Goal: Task Accomplishment & Management: Manage account settings

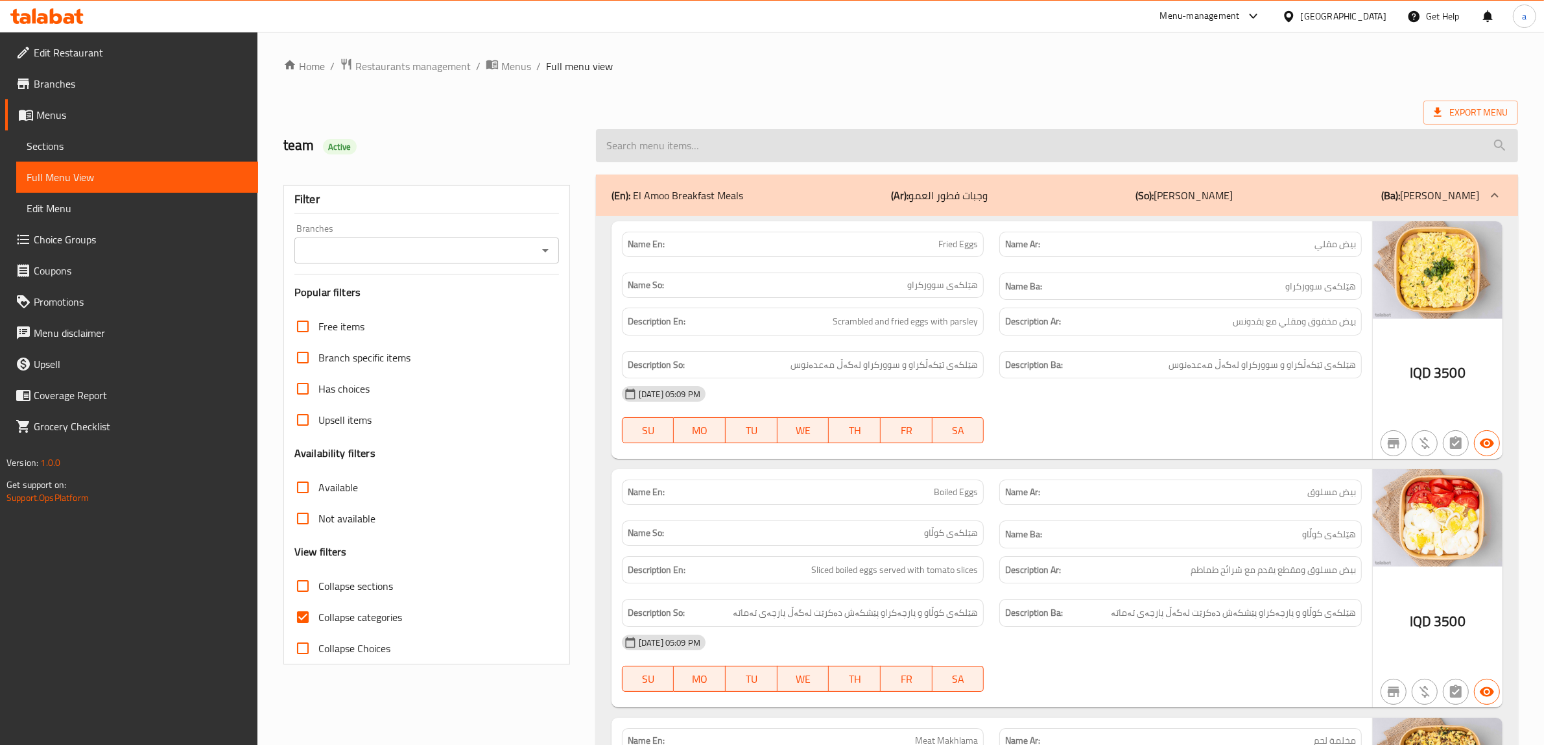
click at [694, 146] on input "search" at bounding box center [1057, 145] width 922 height 33
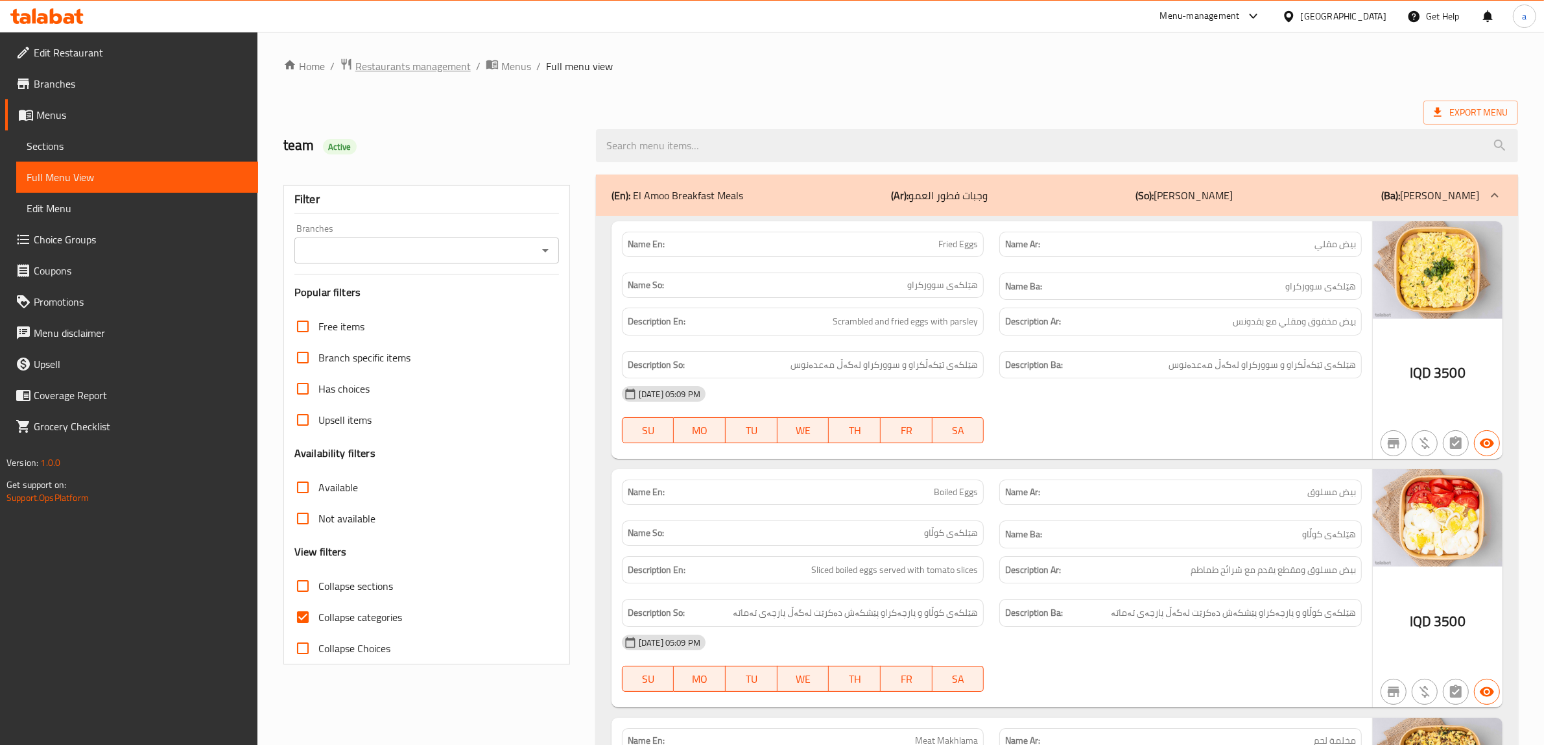
click at [394, 59] on span "Restaurants management" at bounding box center [412, 66] width 115 height 16
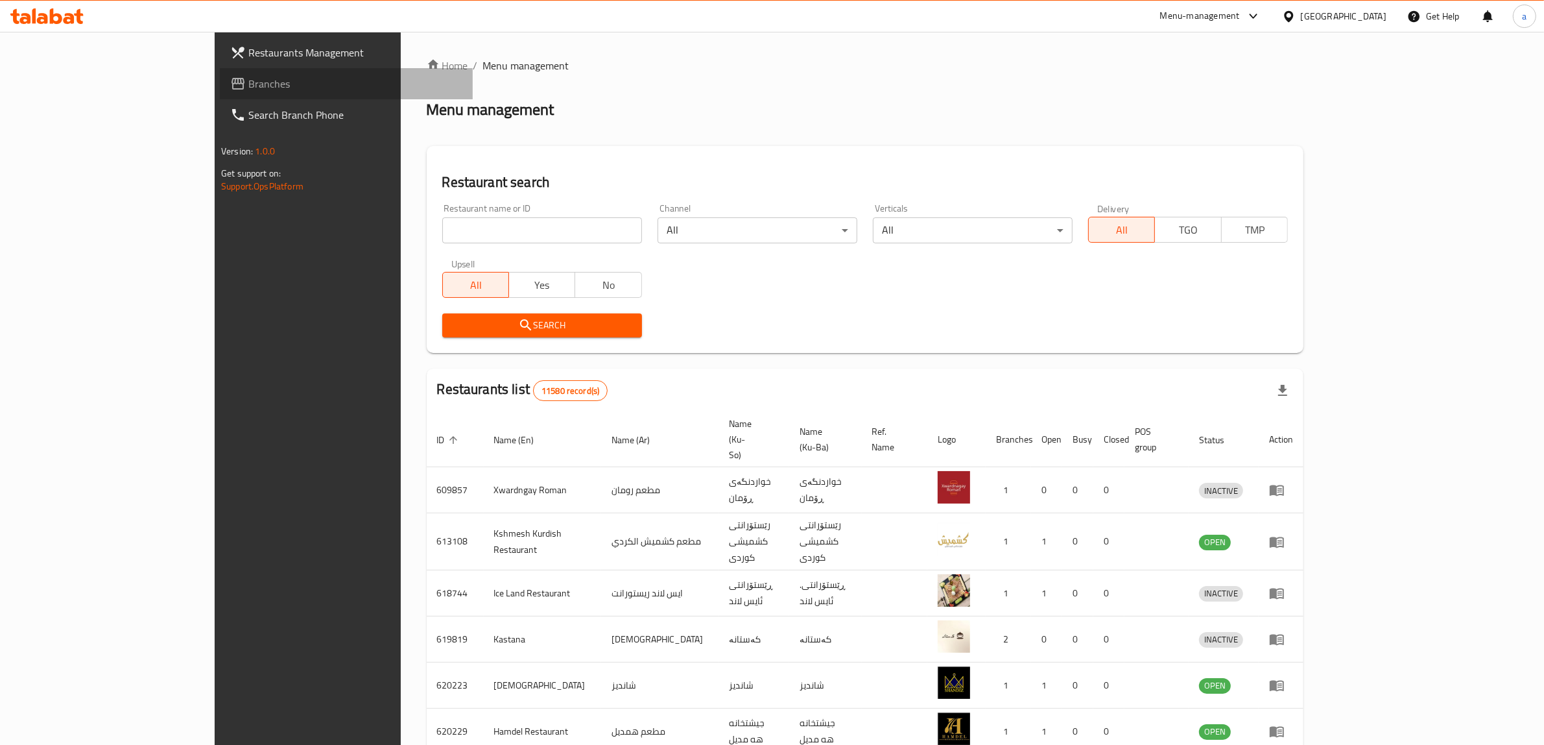
click at [248, 78] on span "Branches" at bounding box center [355, 84] width 214 height 16
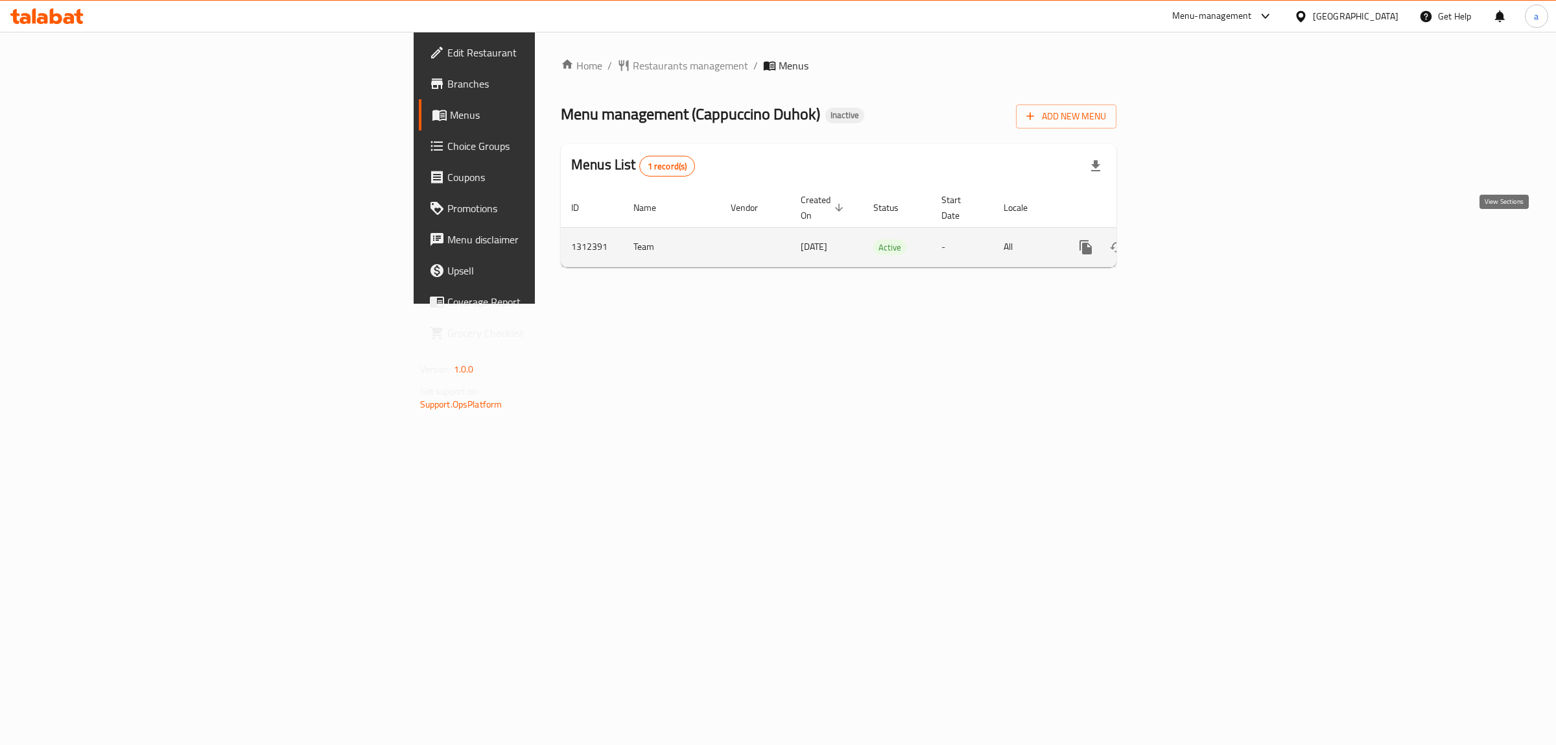
click at [1195, 232] on link "enhanced table" at bounding box center [1179, 247] width 31 height 31
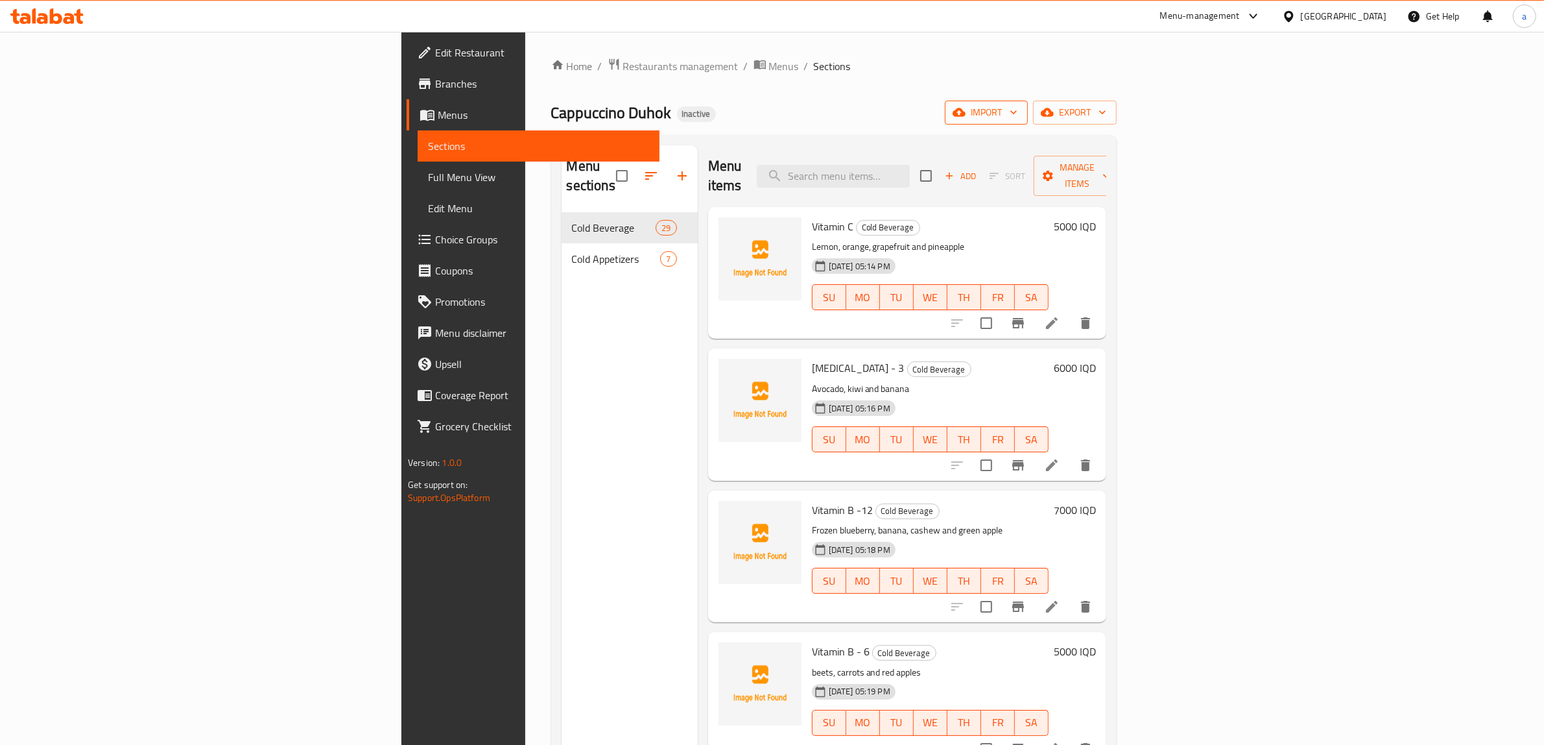
click at [1018, 120] on span "import" at bounding box center [986, 112] width 62 height 16
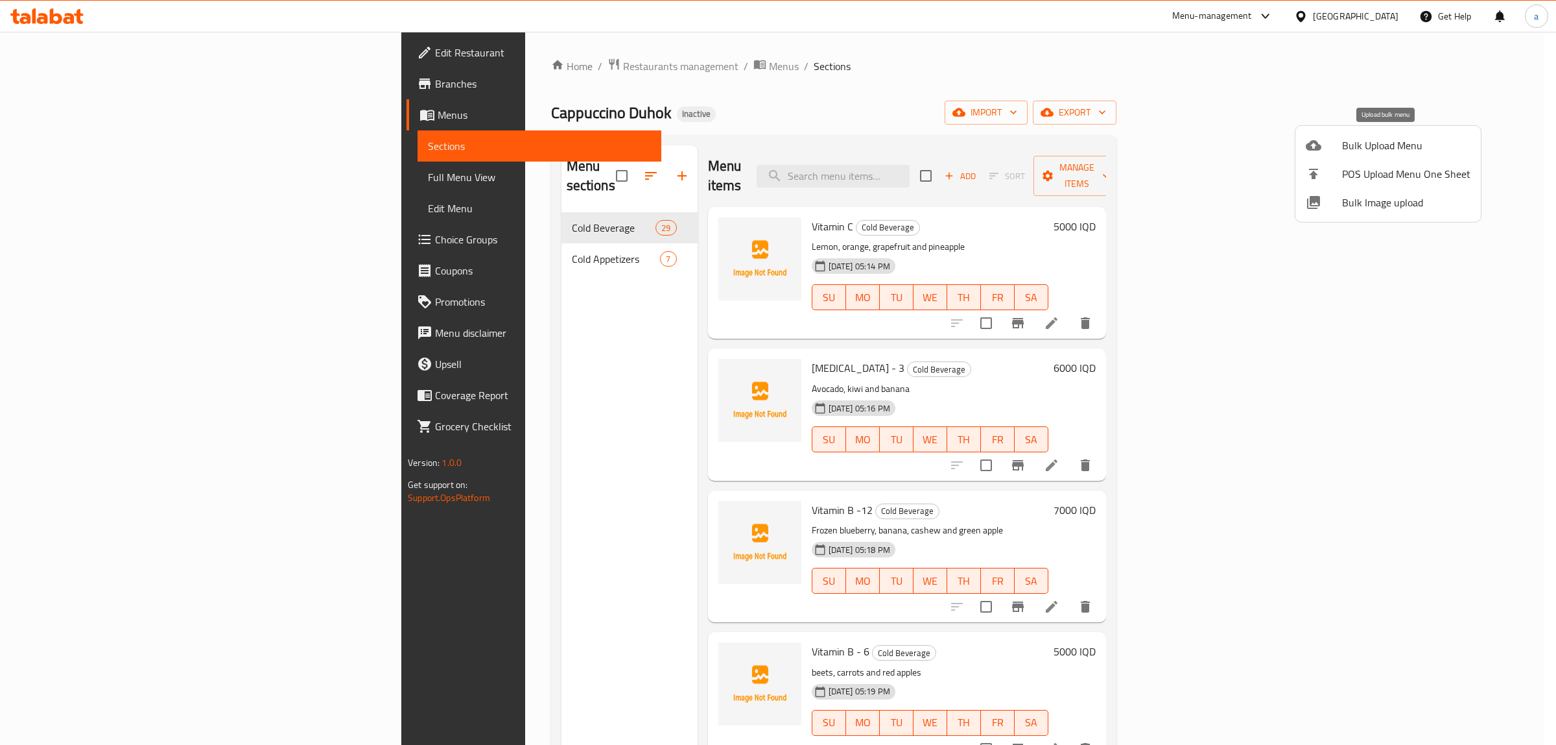
click at [1377, 138] on span "Bulk Upload Menu" at bounding box center [1406, 145] width 128 height 16
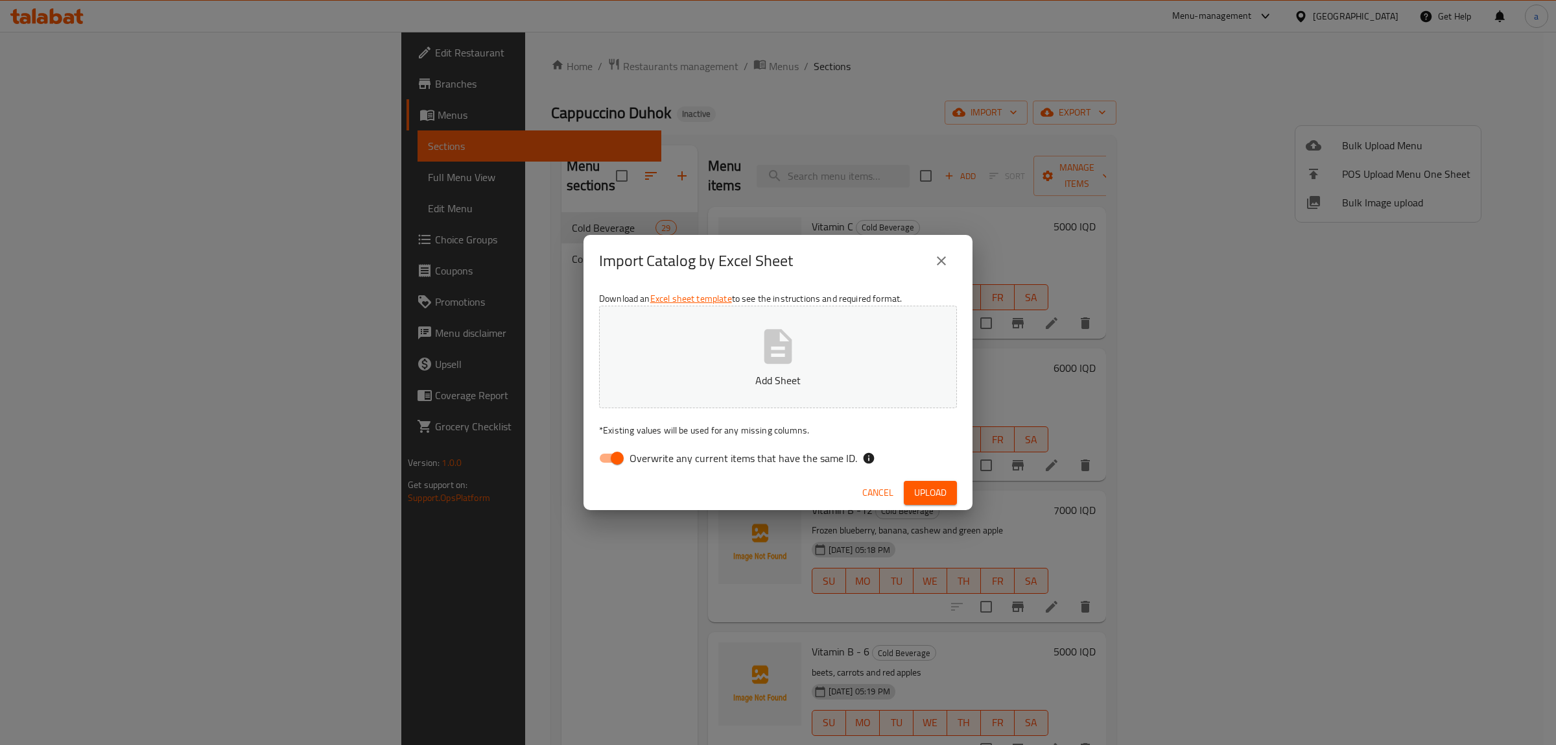
click at [601, 464] on input "Overwrite any current items that have the same ID." at bounding box center [617, 458] width 74 height 25
checkbox input "false"
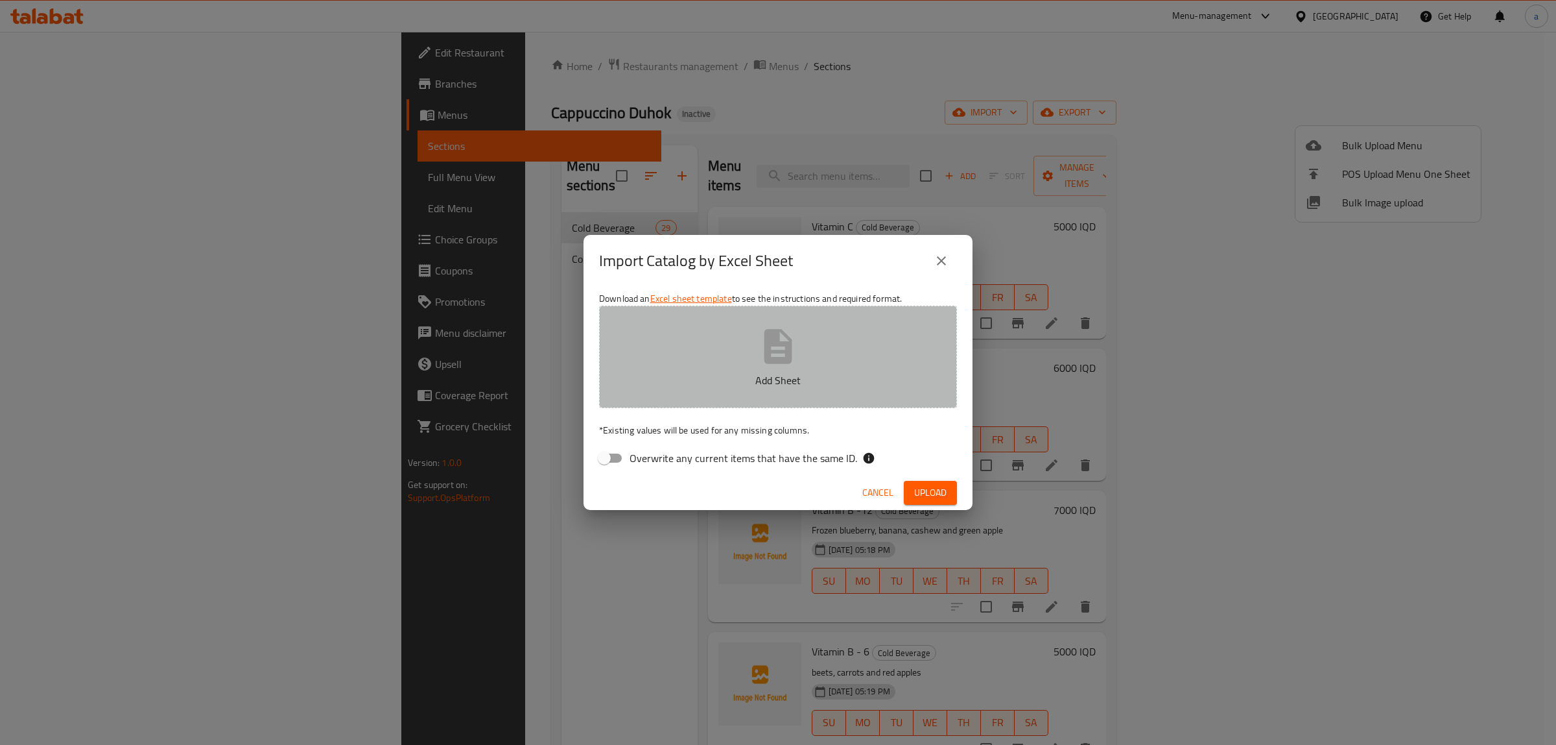
click at [692, 378] on p "Add Sheet" at bounding box center [778, 380] width 318 height 16
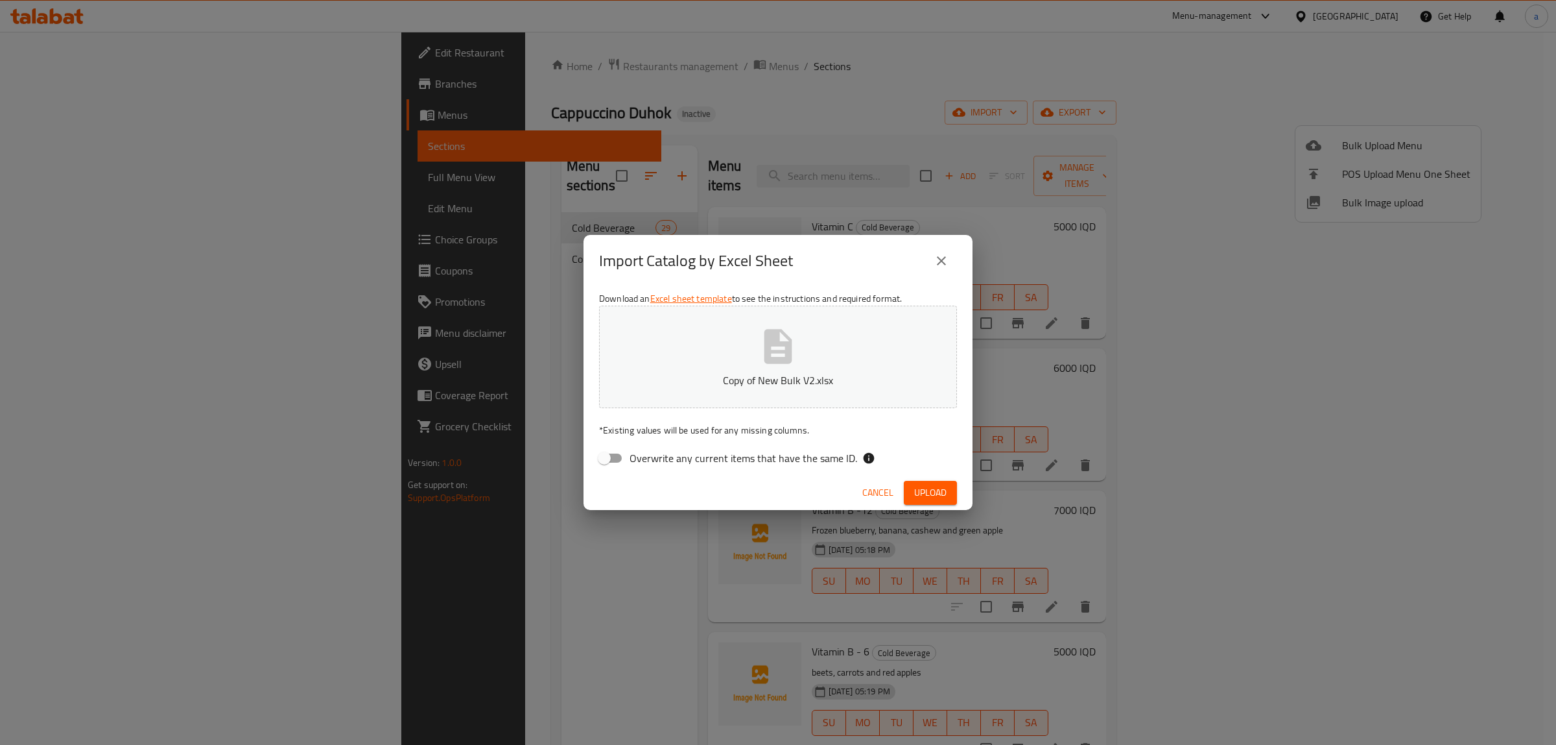
click at [926, 492] on span "Upload" at bounding box center [930, 492] width 32 height 16
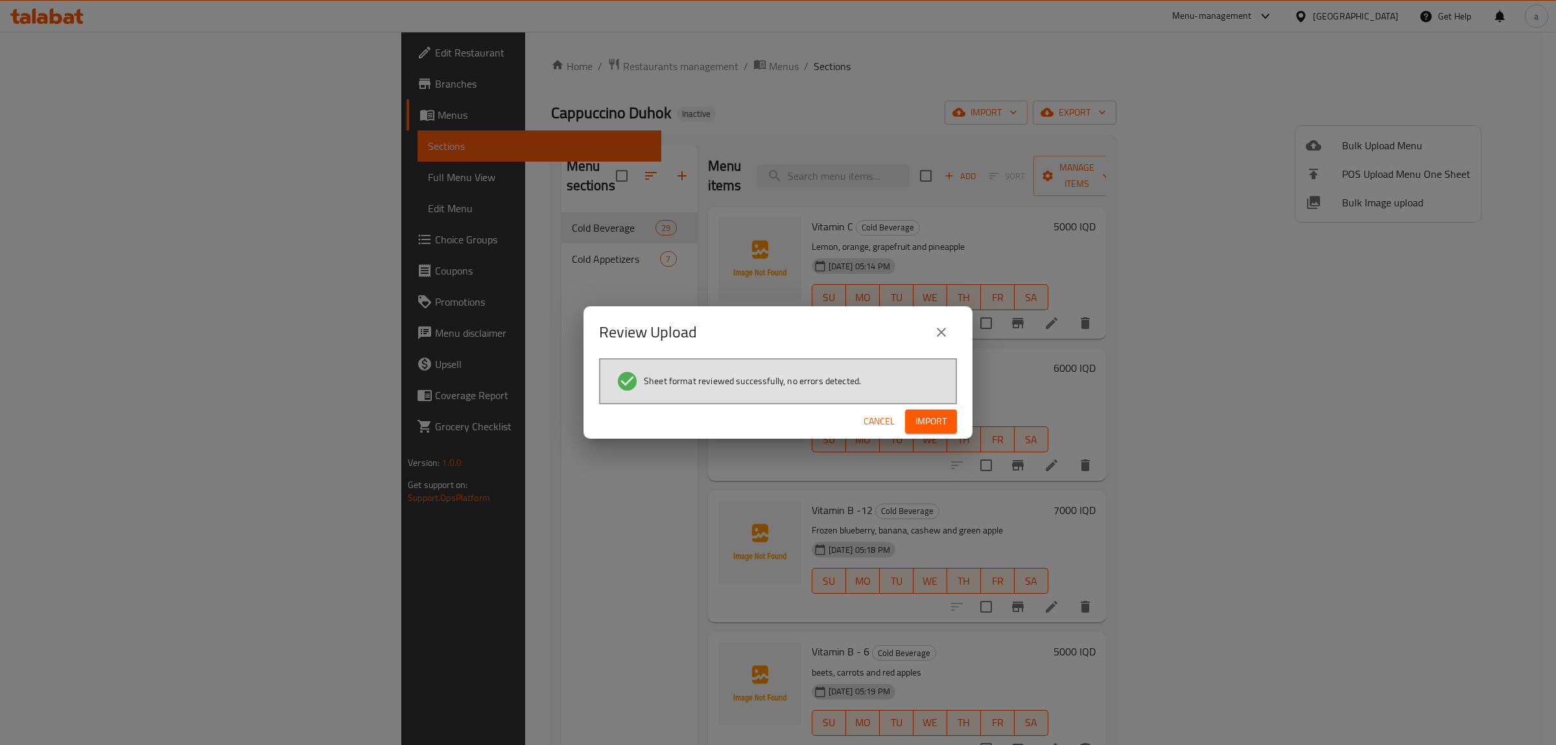
click at [914, 416] on button "Import" at bounding box center [931, 421] width 52 height 24
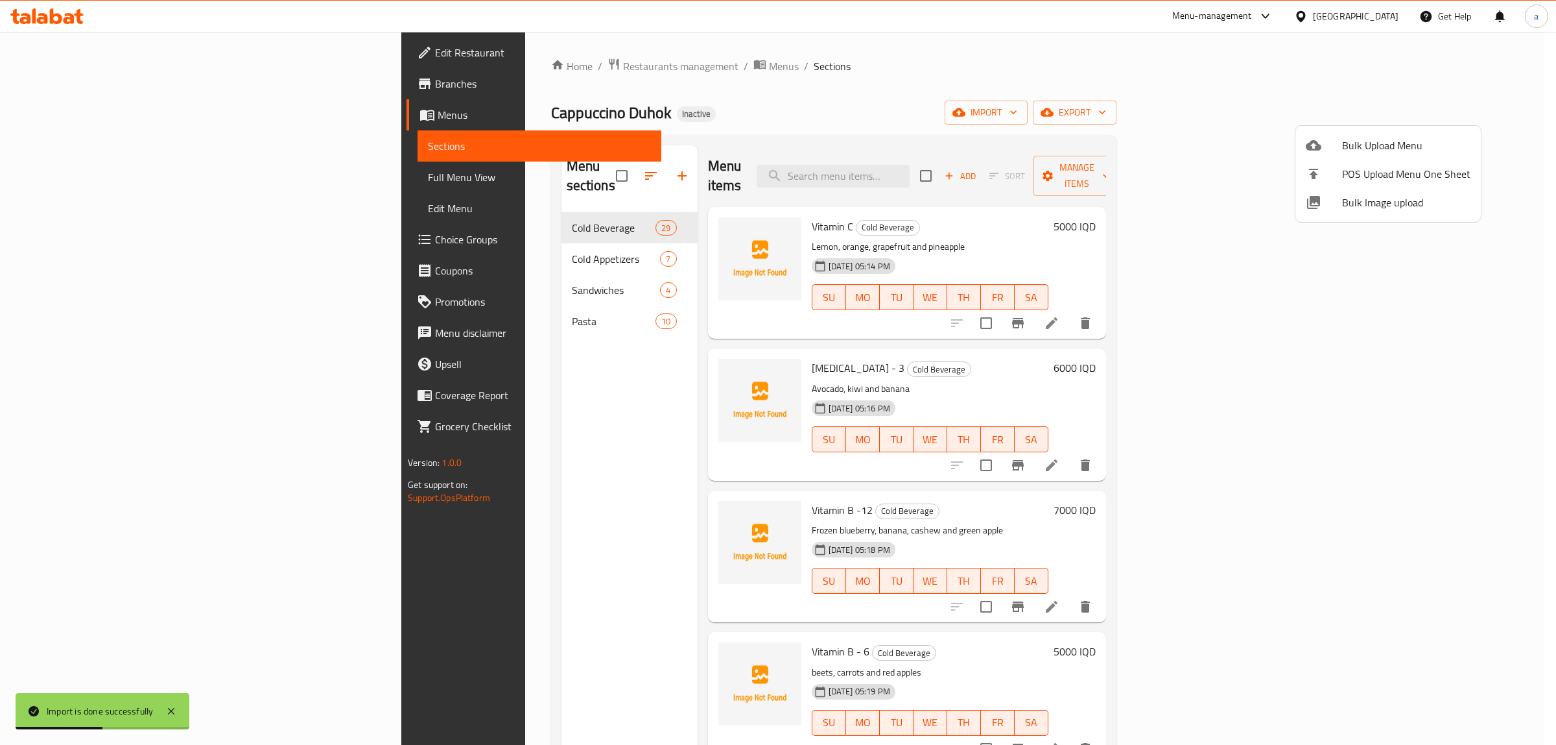
click at [422, 281] on div at bounding box center [778, 372] width 1556 height 745
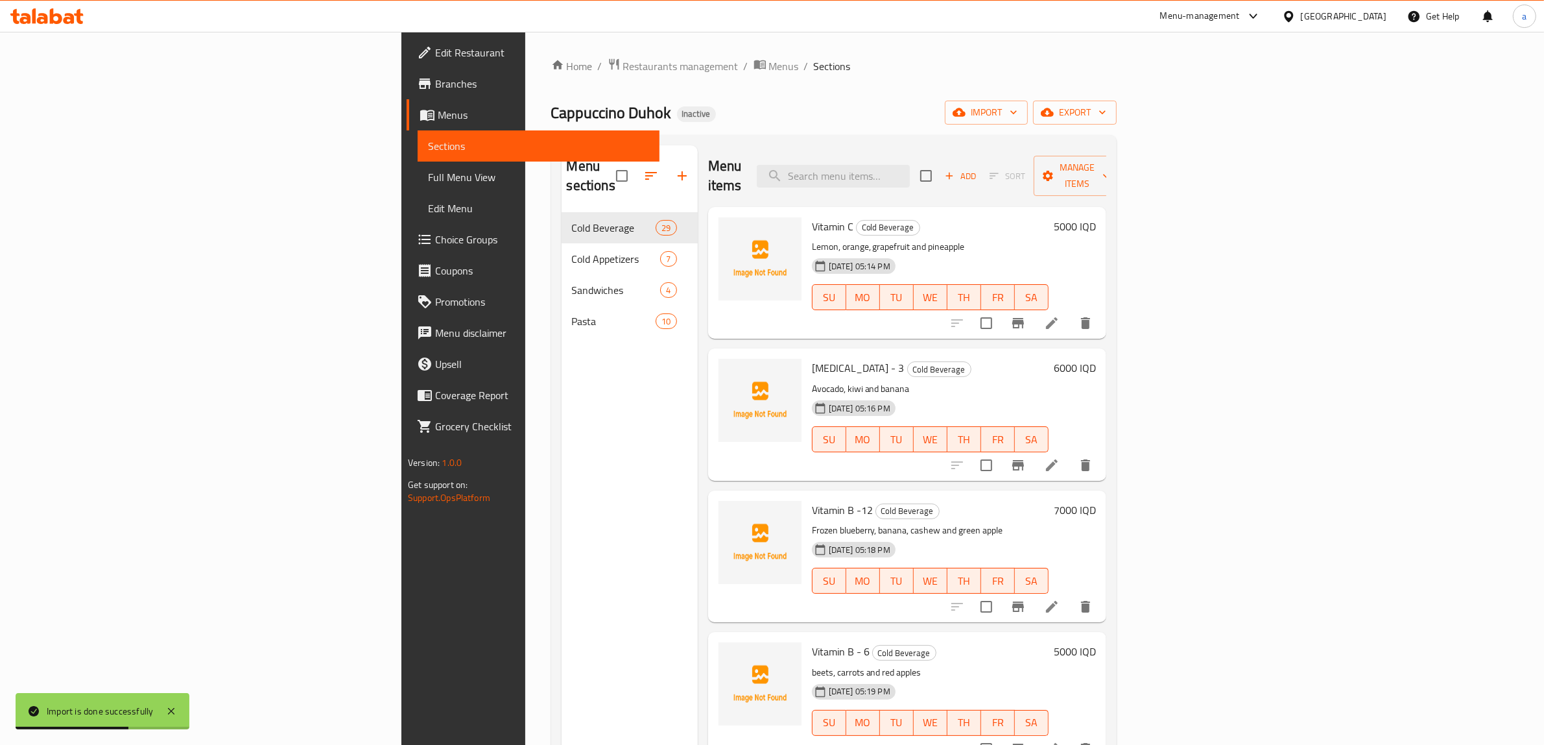
click at [572, 282] on span "Sandwiches" at bounding box center [616, 290] width 89 height 16
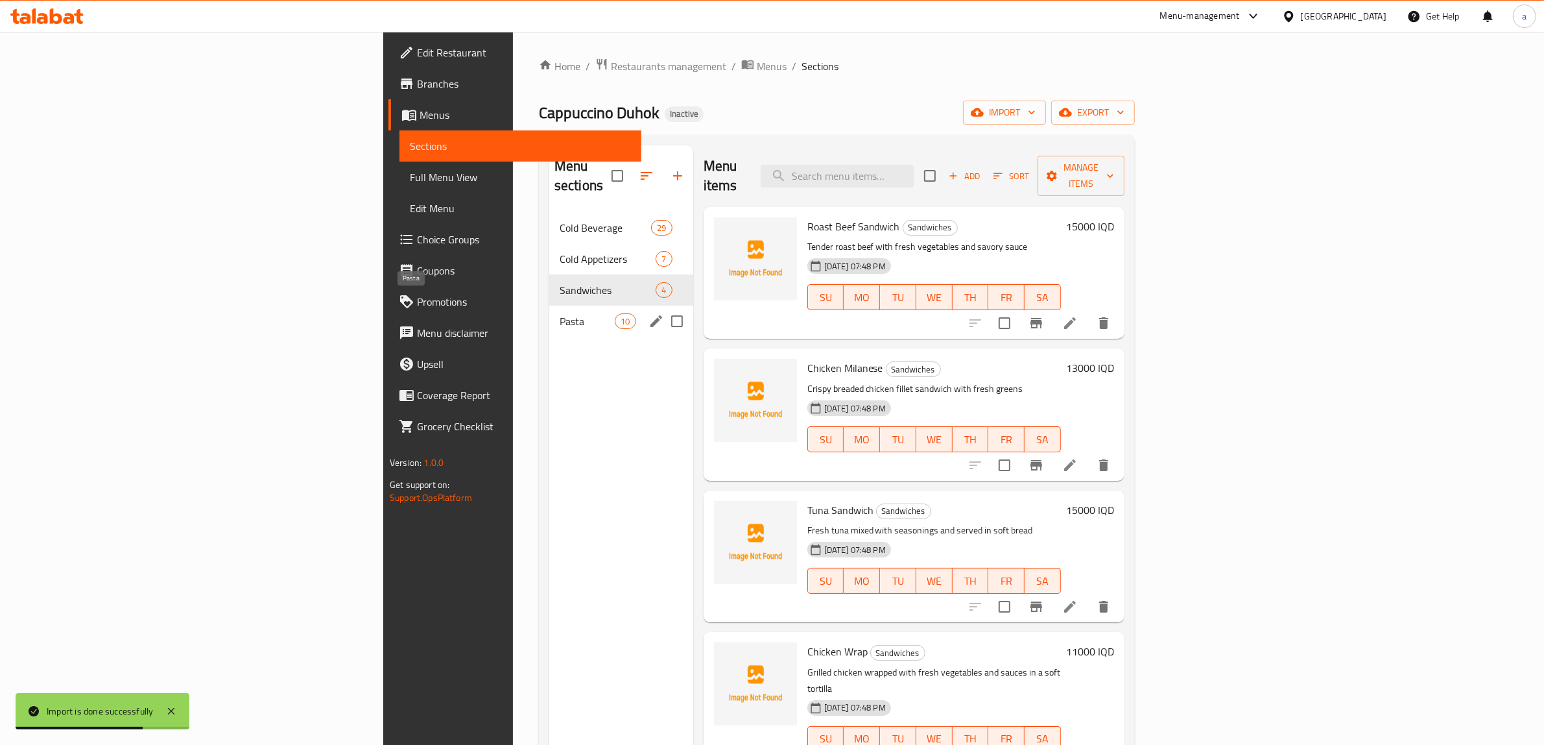
click at [560, 313] on span "Pasta" at bounding box center [587, 321] width 55 height 16
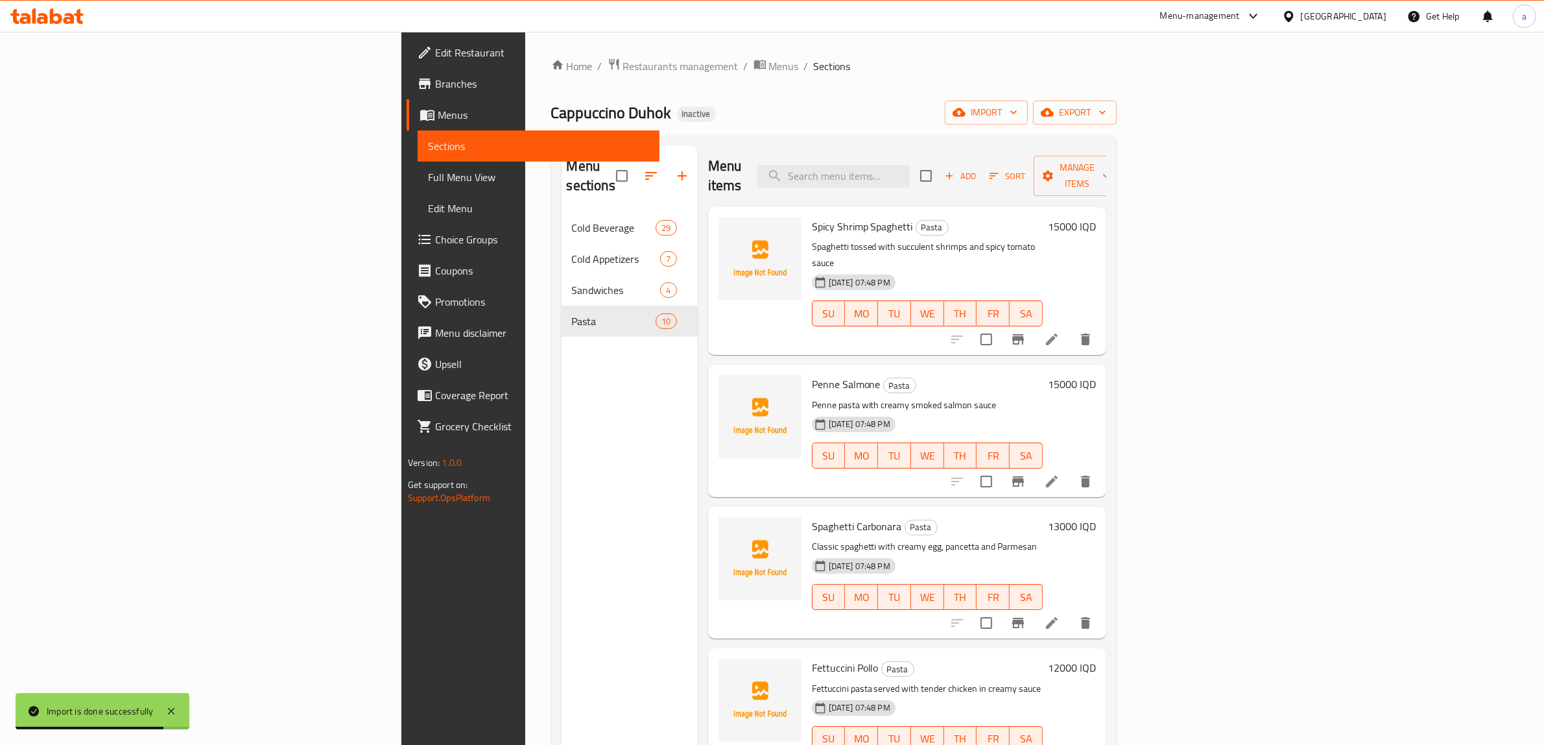
click at [428, 171] on span "Full Menu View" at bounding box center [538, 177] width 221 height 16
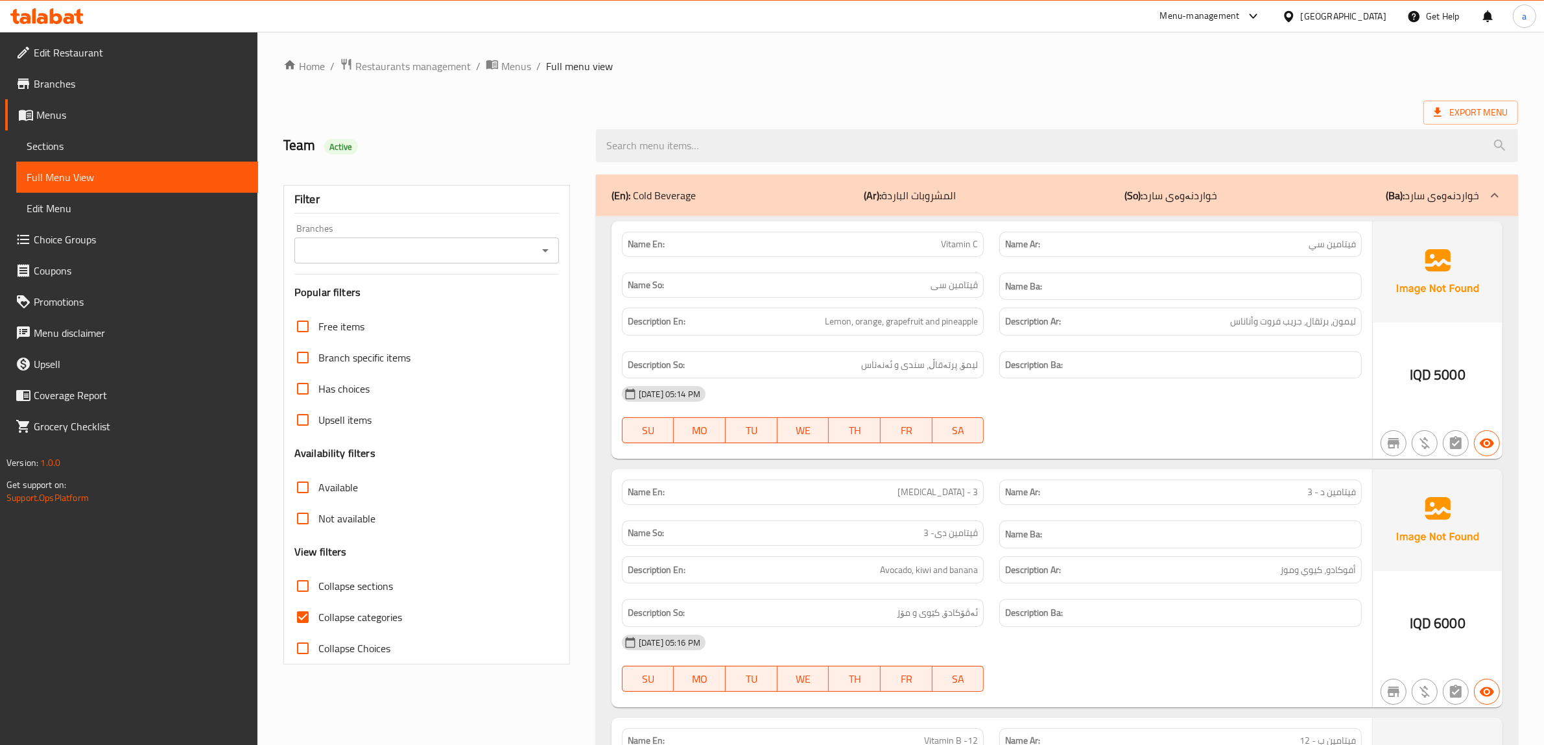
drag, startPoint x: 307, startPoint y: 601, endPoint x: 304, endPoint y: 590, distance: 10.9
click at [306, 601] on input "Collapse sections" at bounding box center [302, 585] width 31 height 31
checkbox input "true"
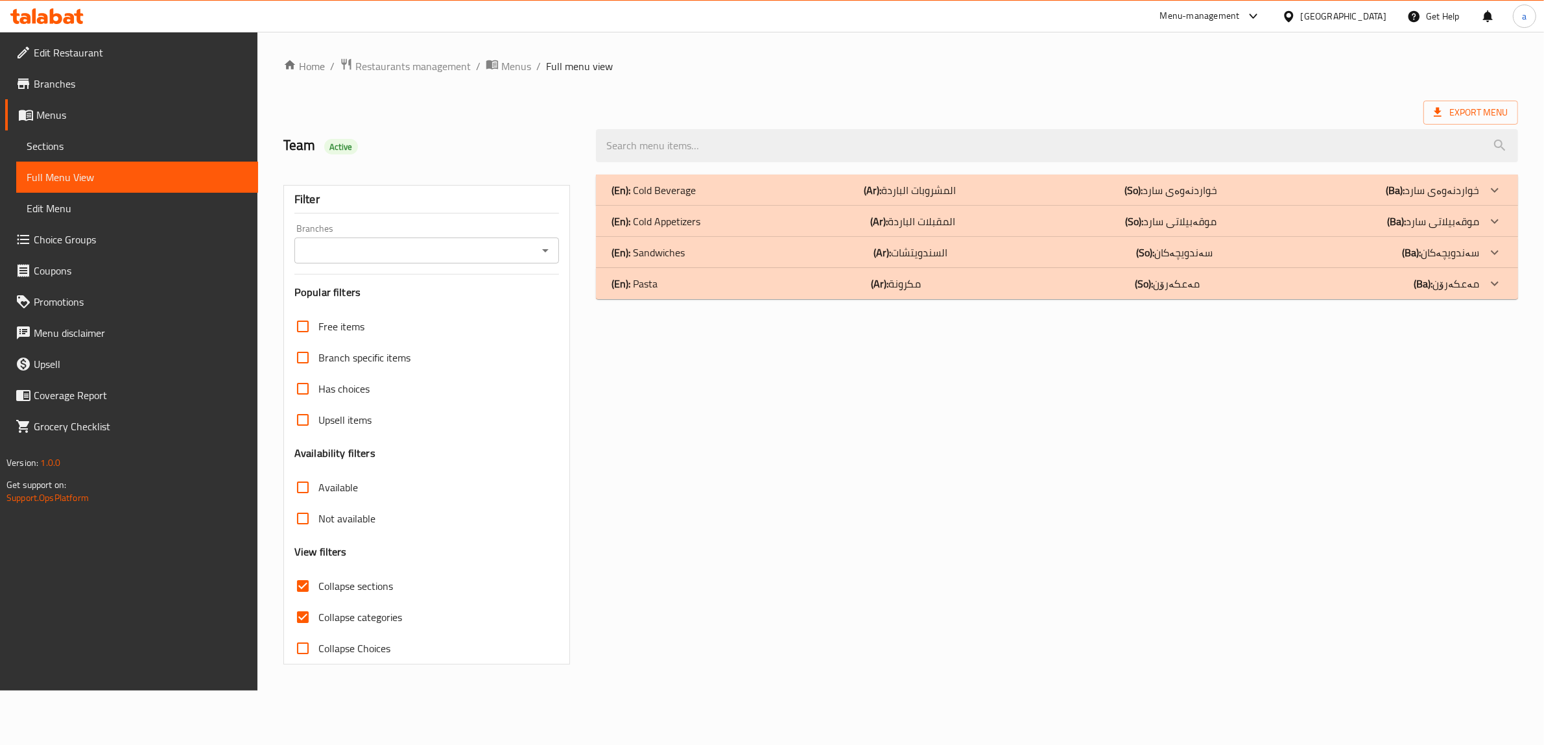
click at [300, 614] on input "Collapse categories" at bounding box center [302, 616] width 31 height 31
checkbox input "false"
click at [722, 285] on div "(En): Pasta (Ar): مكرونة (So): مەعکەرۆن (Ba): مەعکەرۆن" at bounding box center [1054, 284] width 876 height 16
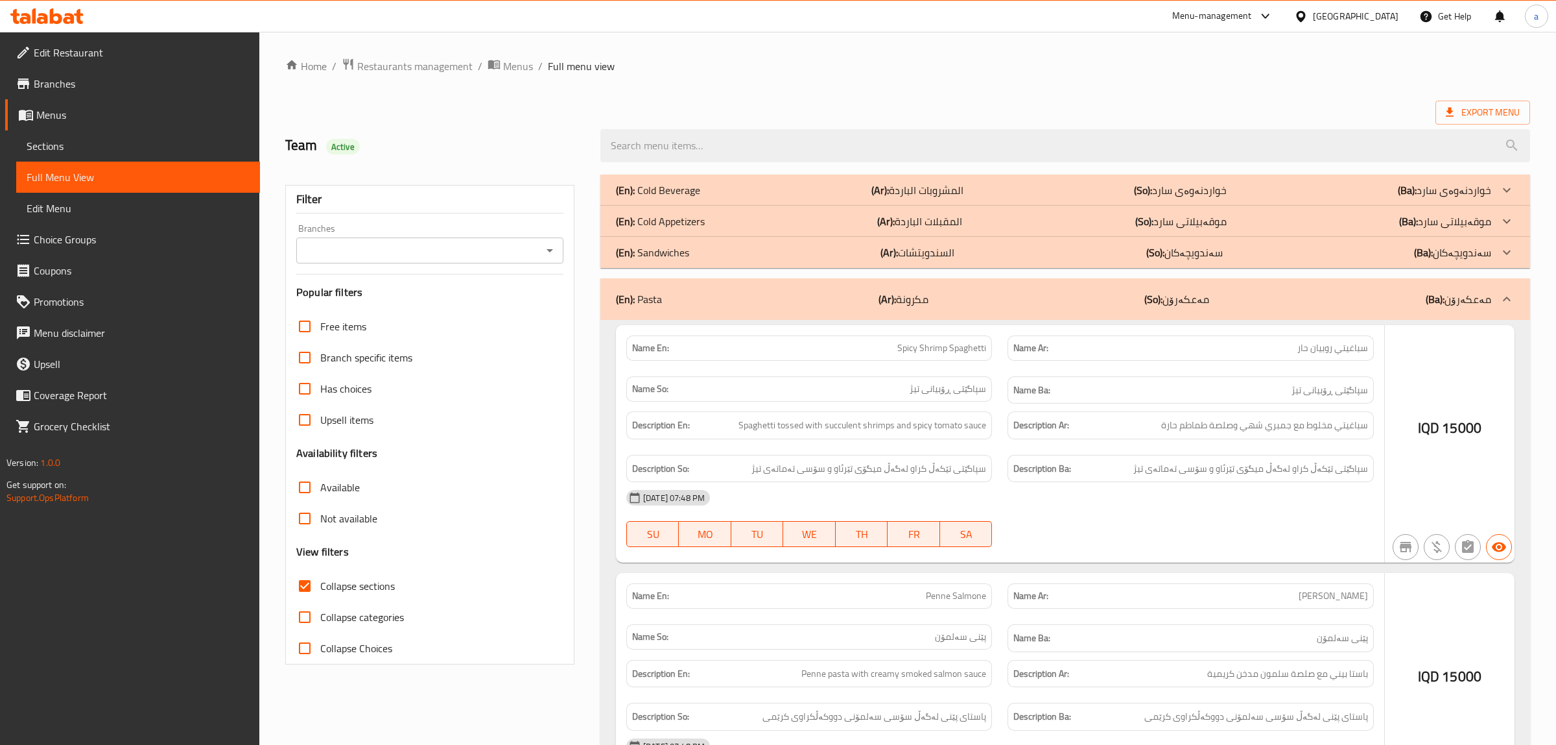
click at [700, 256] on div "(En): Sandwiches (Ar): السندويتشات (So): سەندویچەکان (Ba): سەندویچەکان" at bounding box center [1054, 252] width 876 height 16
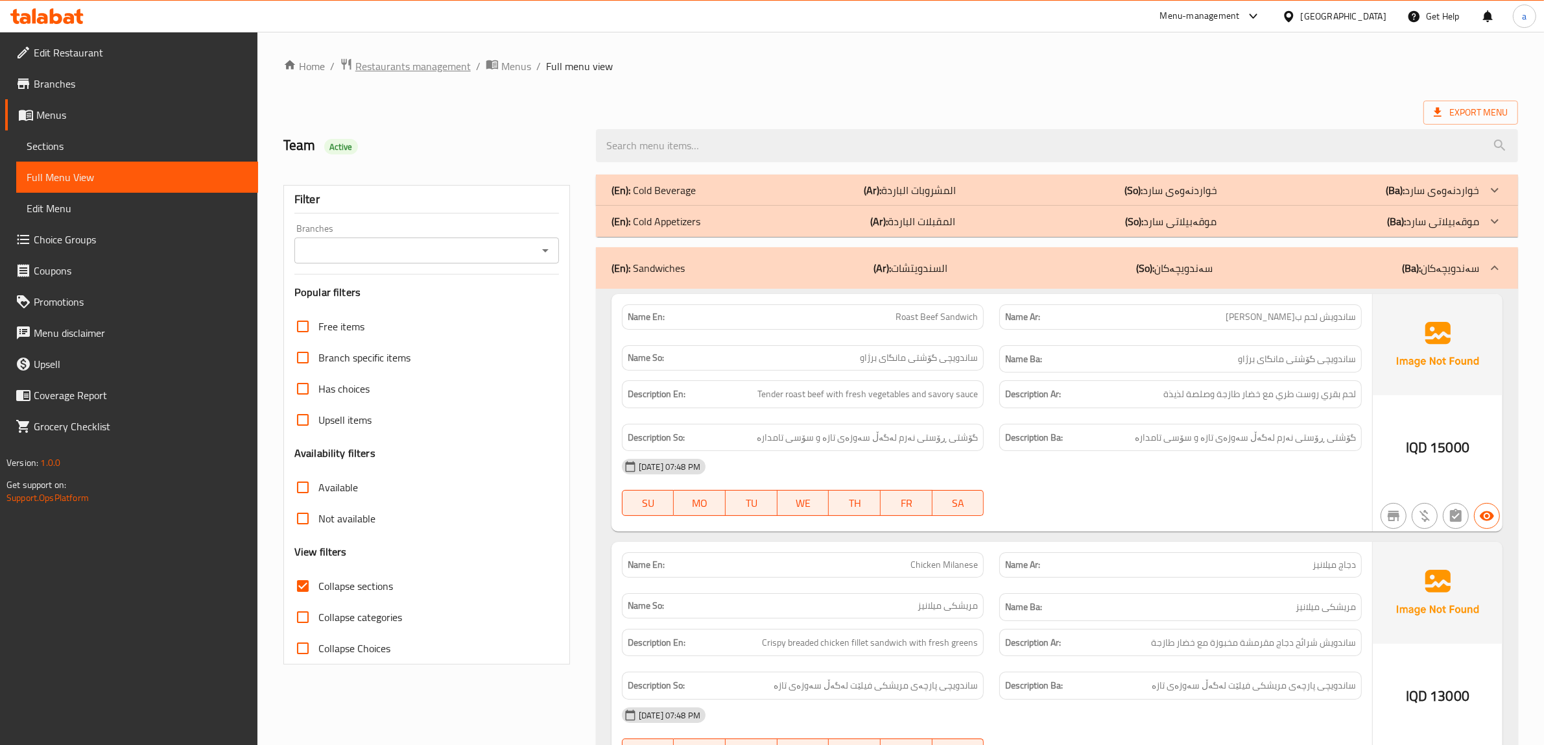
click at [429, 66] on span "Restaurants management" at bounding box center [412, 66] width 115 height 16
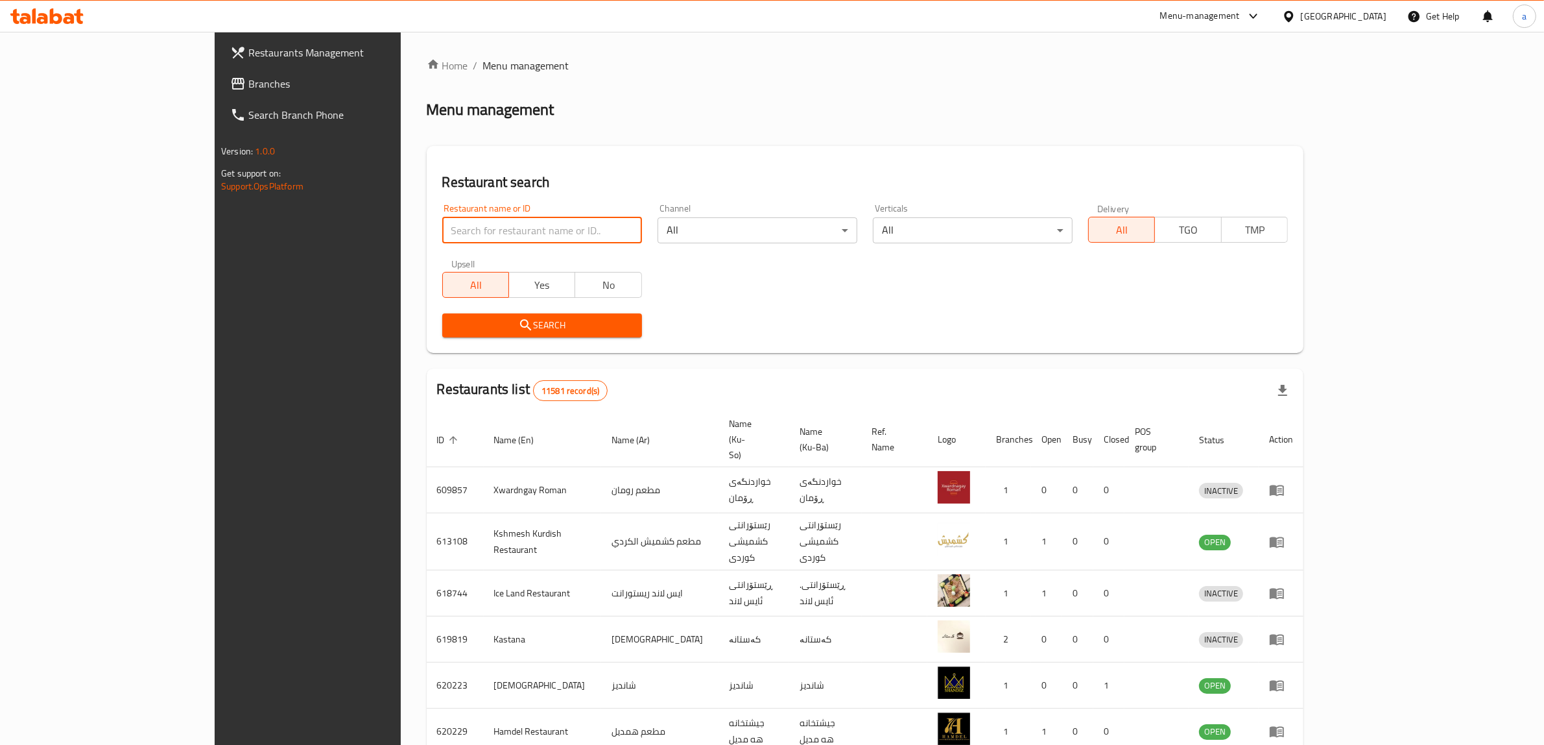
click at [471, 219] on input "search" at bounding box center [542, 230] width 200 height 26
paste input "777706"
type input "777706"
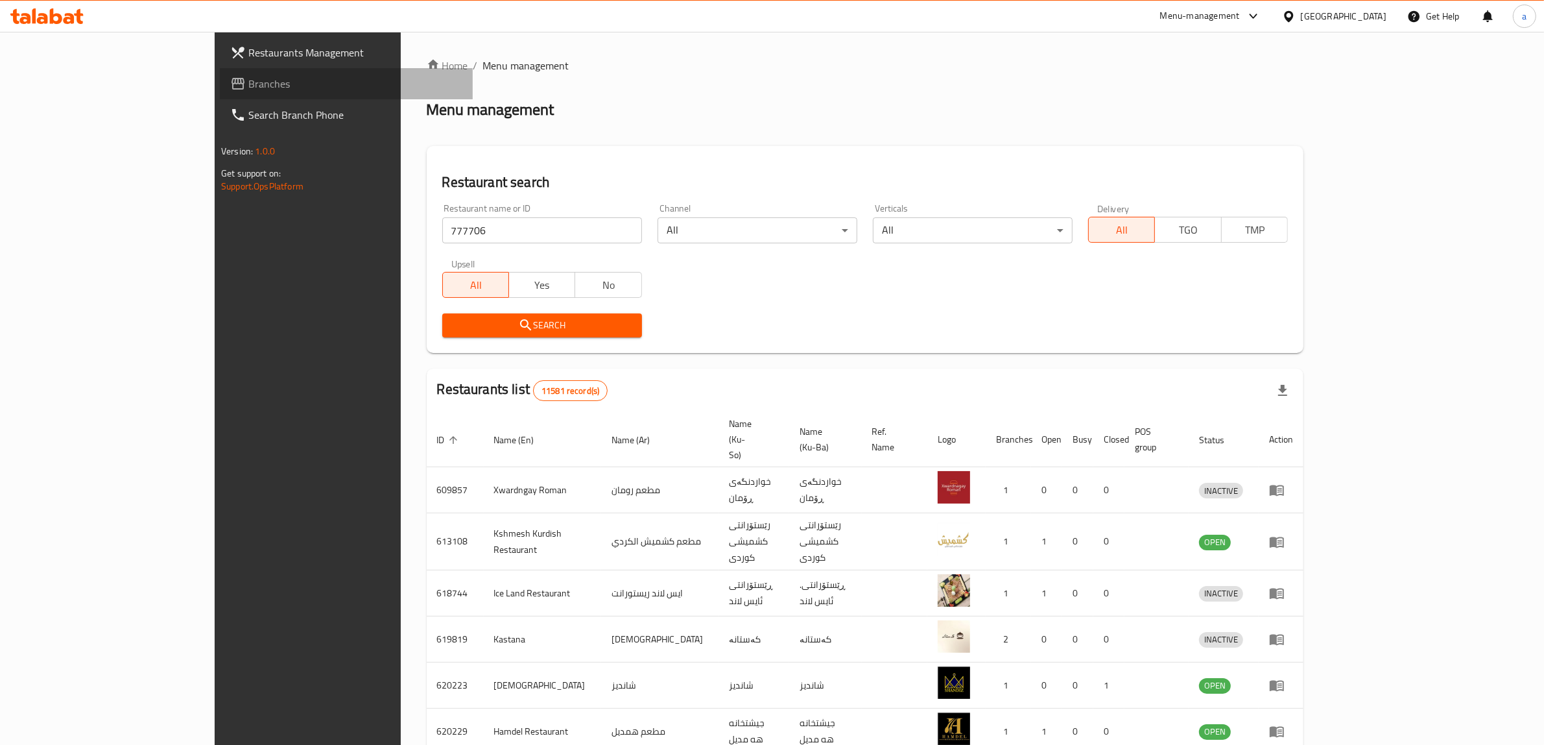
click at [248, 86] on span "Branches" at bounding box center [355, 84] width 214 height 16
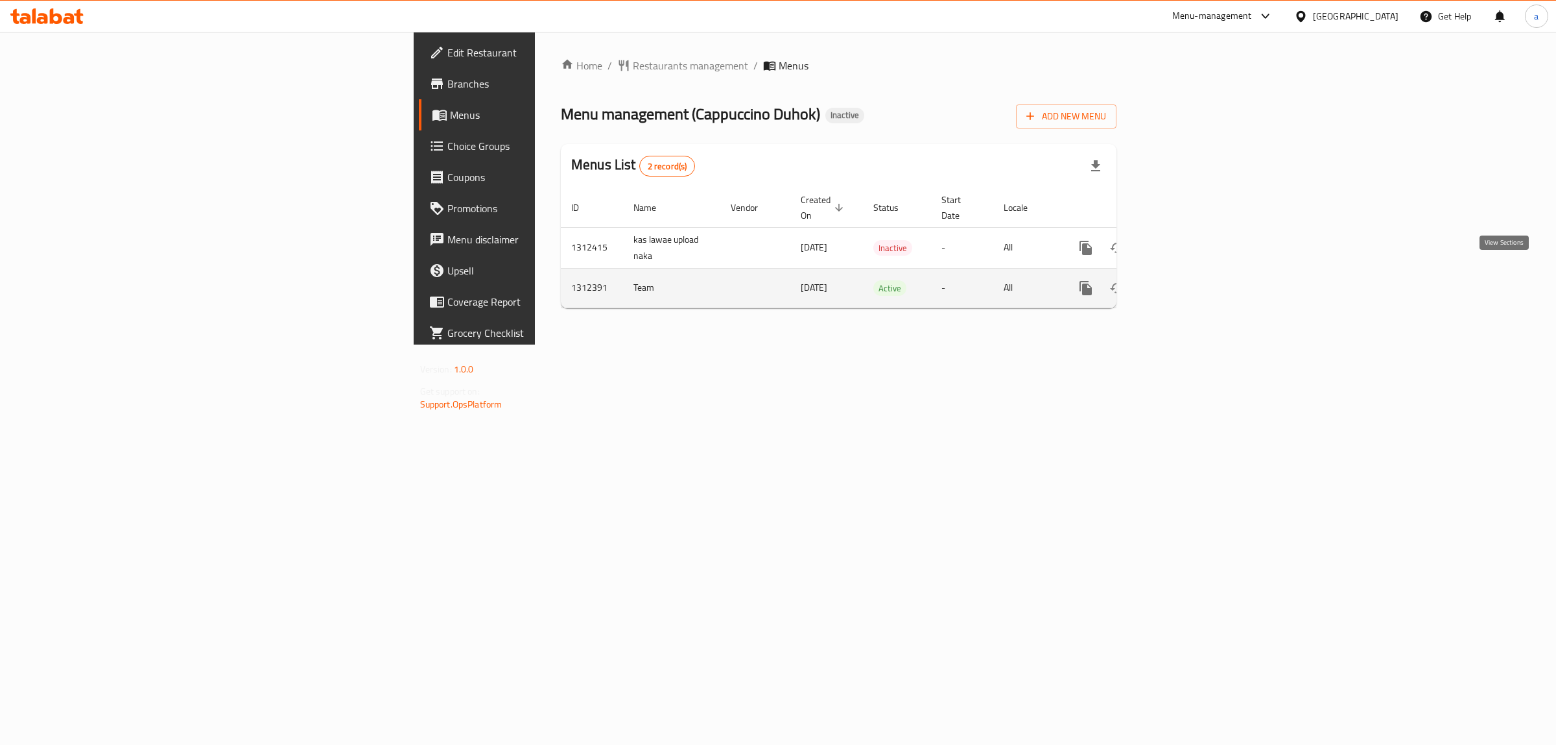
click at [1187, 280] on icon "enhanced table" at bounding box center [1180, 288] width 16 height 16
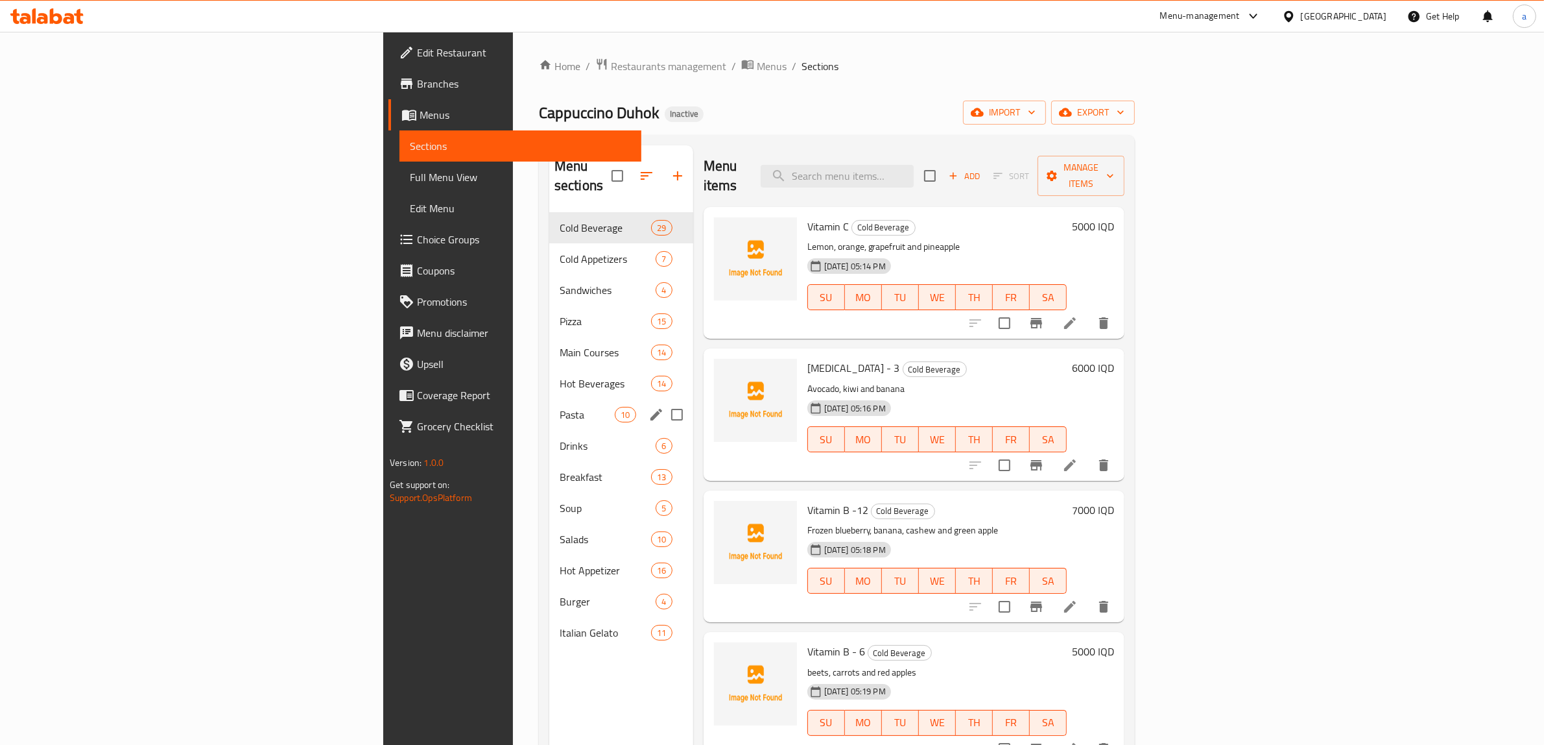
click at [560, 407] on span "Pasta" at bounding box center [587, 415] width 55 height 16
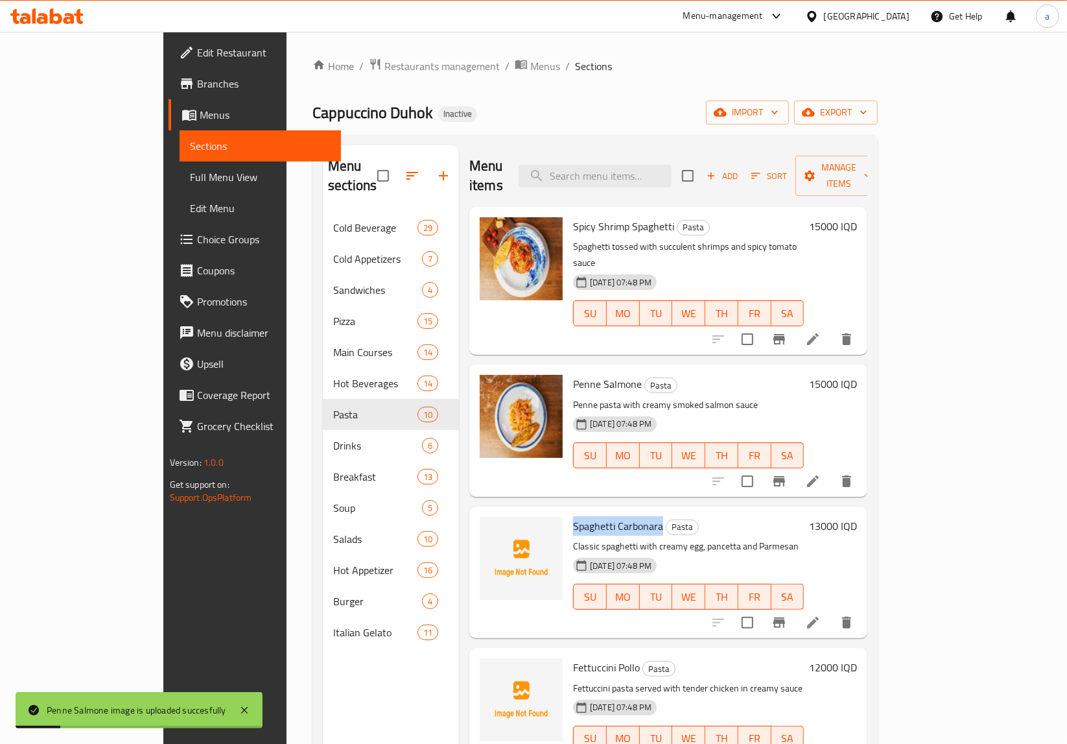
drag, startPoint x: 621, startPoint y: 490, endPoint x: 532, endPoint y: 486, distance: 89.6
click at [568, 512] on div "Spaghetti Carbonara Pasta Classic spaghetti with creamy egg, pancetta and Parme…" at bounding box center [688, 572] width 241 height 121
copy span "Spaghetti Carbonara"
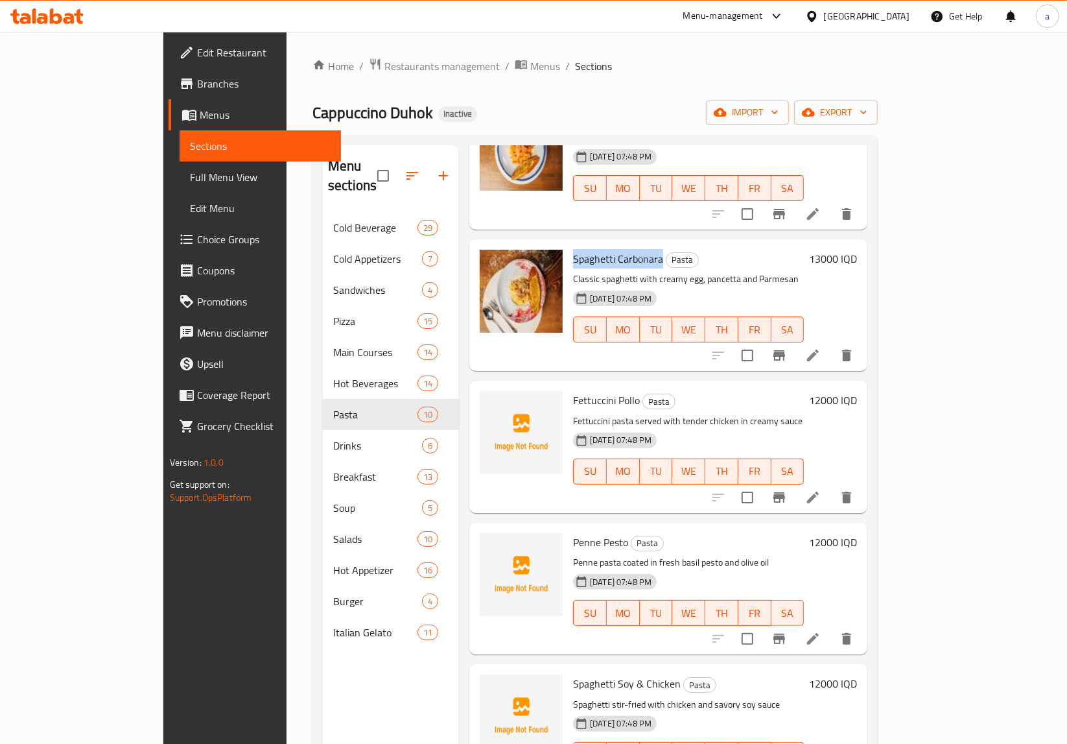
scroll to position [243, 0]
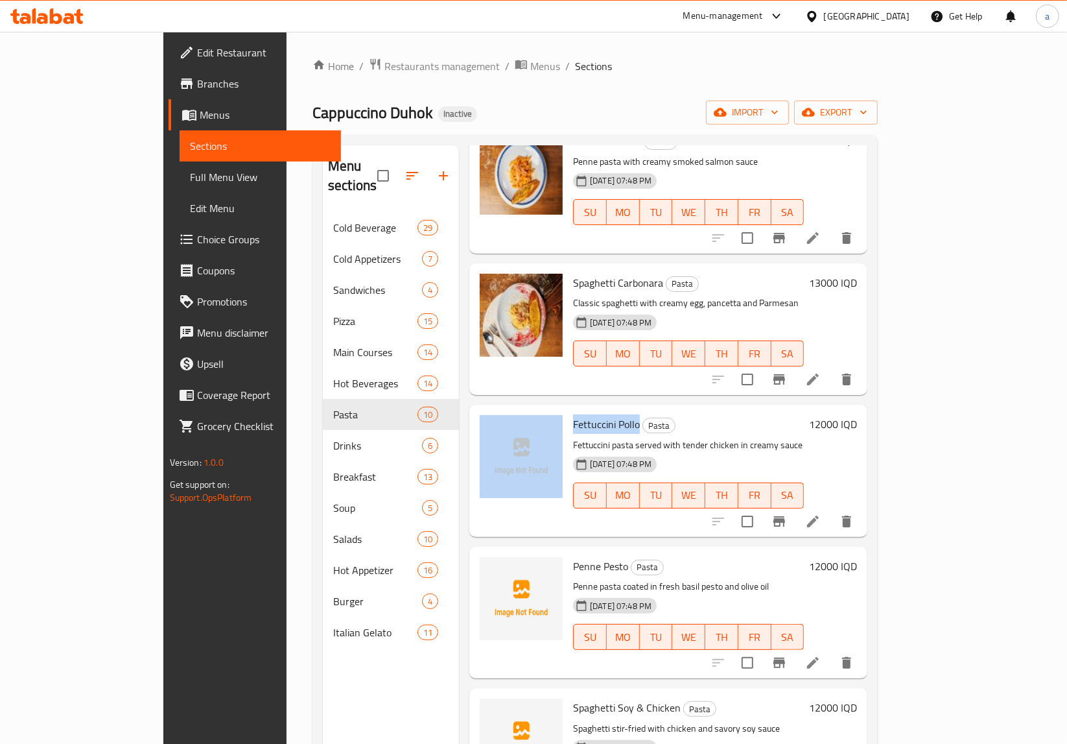
drag, startPoint x: 597, startPoint y: 383, endPoint x: 526, endPoint y: 385, distance: 70.7
click at [526, 410] on div "Fettuccini Pollo Pasta Fettuccini pasta served with tender chicken in creamy sa…" at bounding box center [669, 470] width 388 height 121
copy div "Fettuccini Pollo"
click at [573, 414] on span "Fettuccini Pollo" at bounding box center [606, 423] width 67 height 19
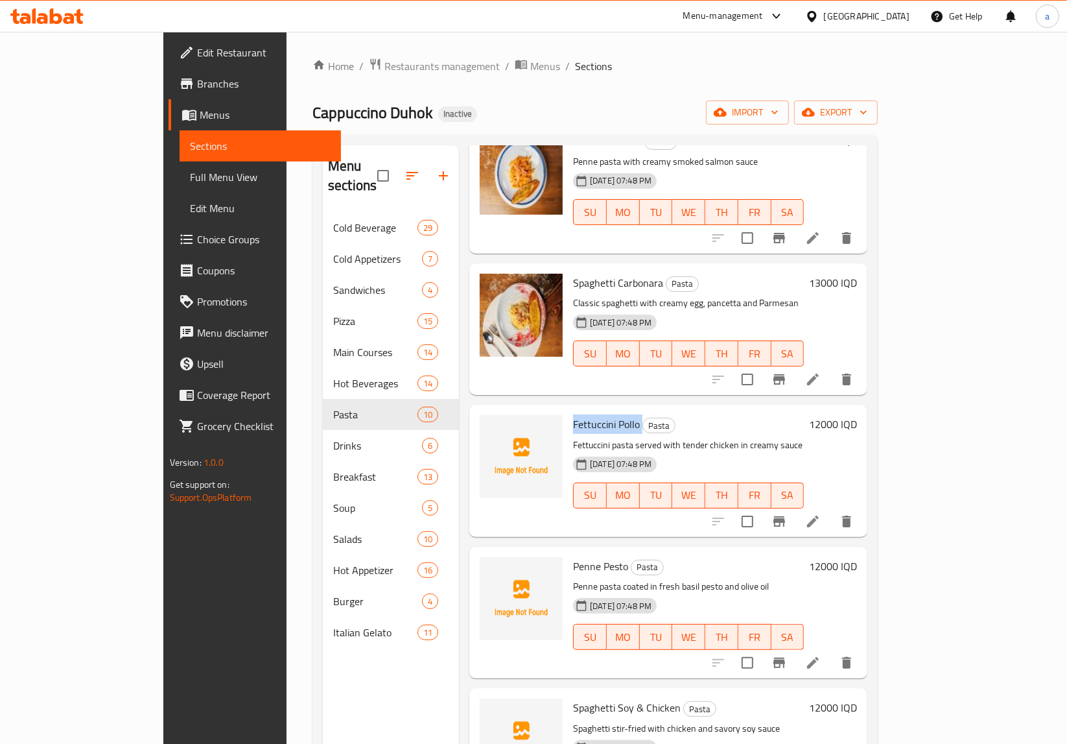
click at [573, 414] on span "Fettuccini Pollo" at bounding box center [606, 423] width 67 height 19
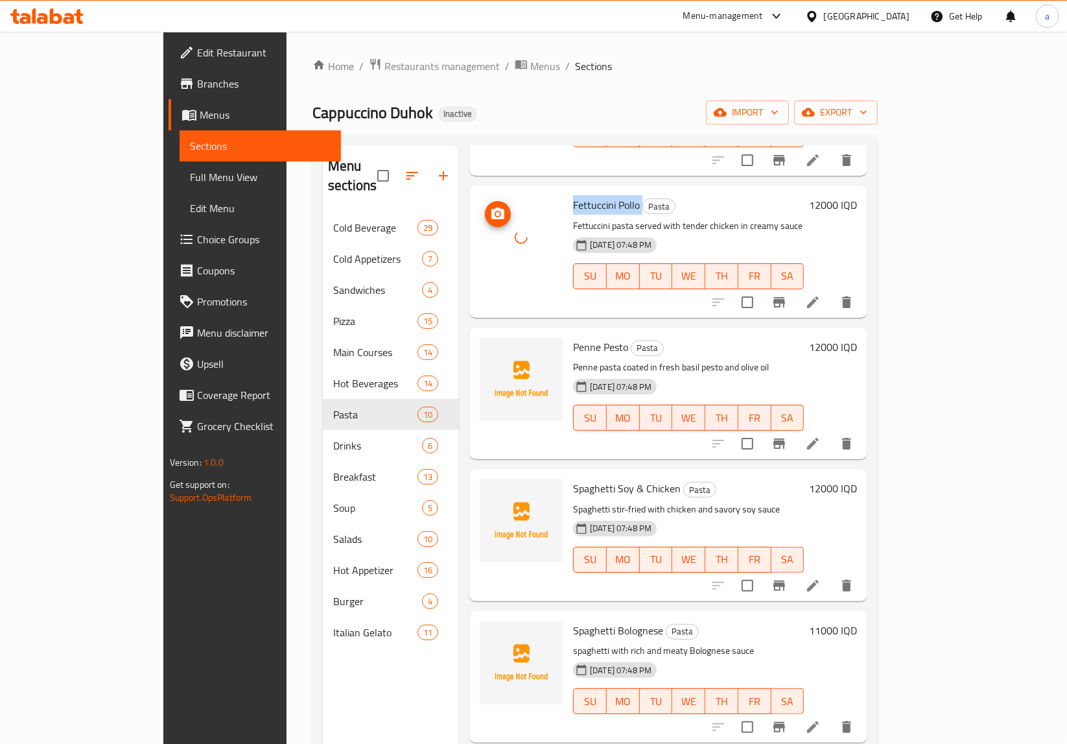
scroll to position [486, 0]
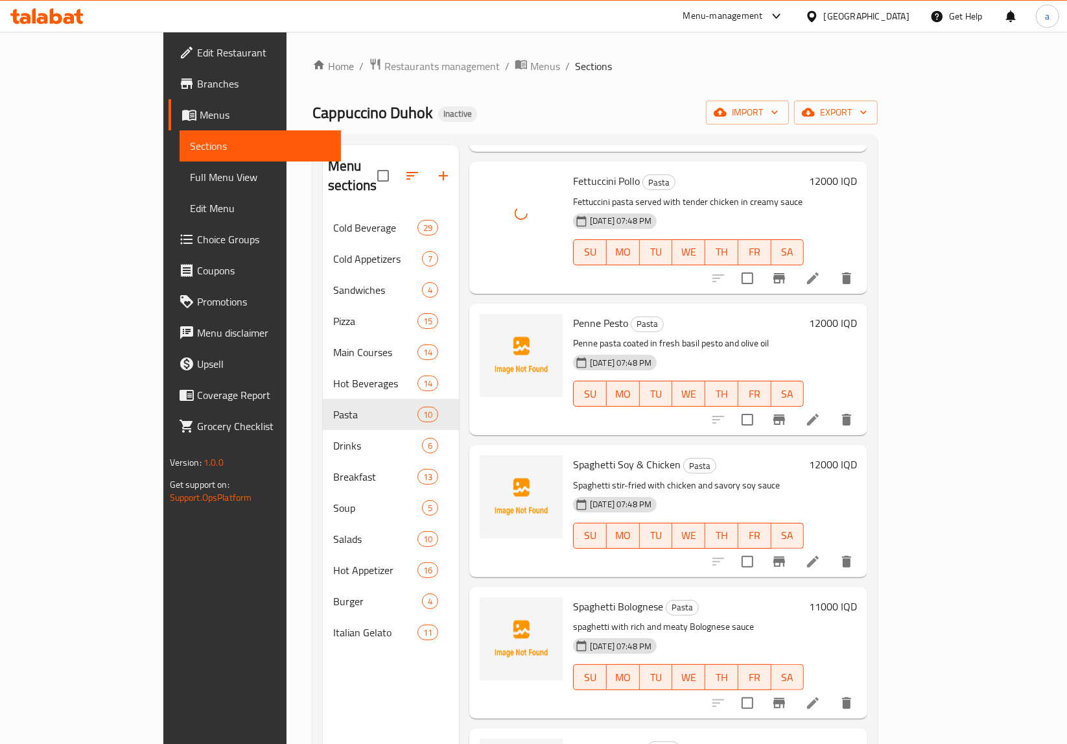
click at [582, 313] on span "Penne Pesto" at bounding box center [600, 322] width 55 height 19
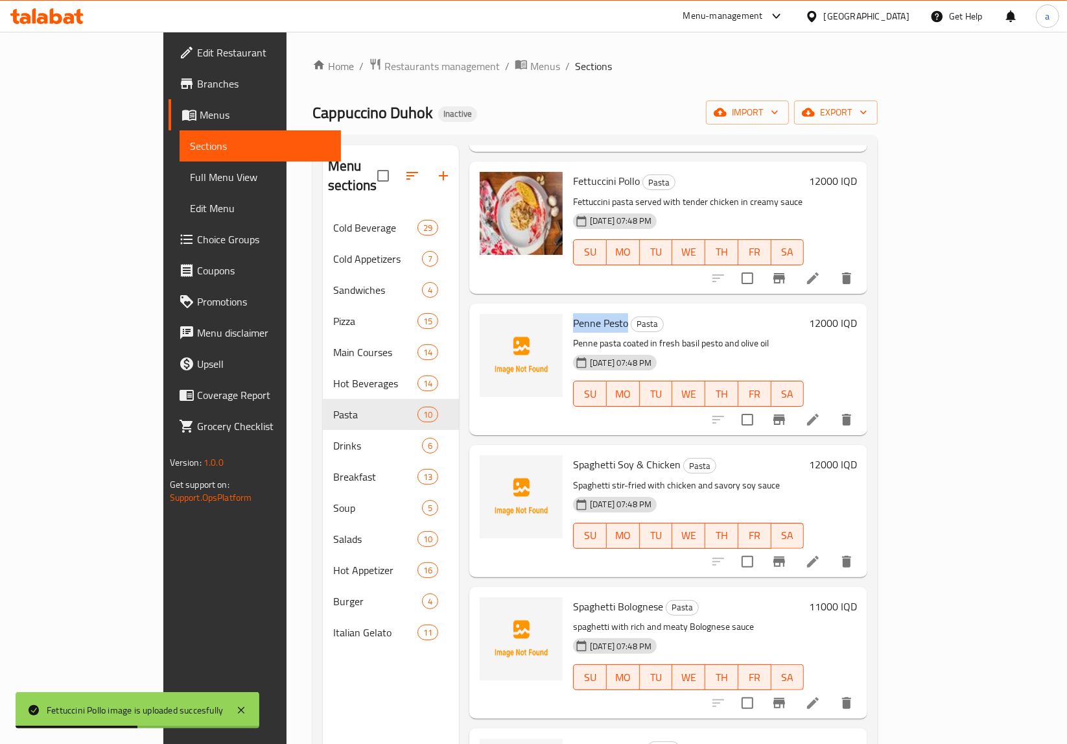
drag, startPoint x: 587, startPoint y: 276, endPoint x: 532, endPoint y: 273, distance: 55.2
click at [568, 309] on div "Penne Pesto Pasta Penne pasta coated in fresh basil pesto and olive oil 16-09-2…" at bounding box center [688, 369] width 241 height 121
copy span "Penne Pesto"
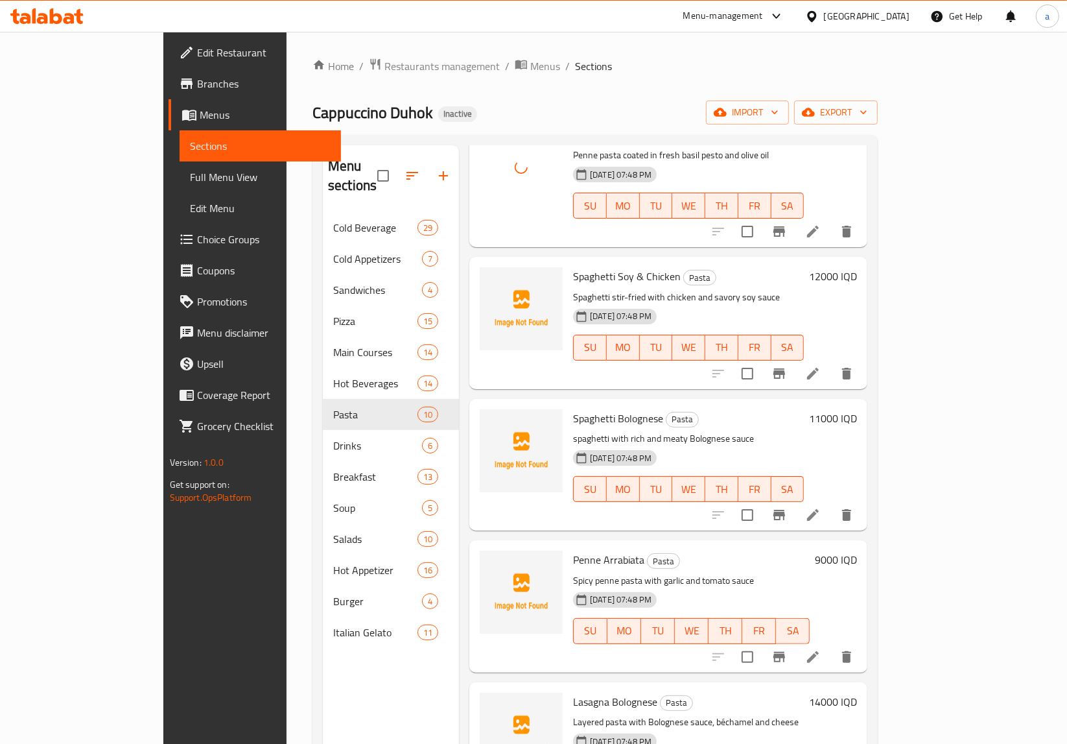
scroll to position [704, 0]
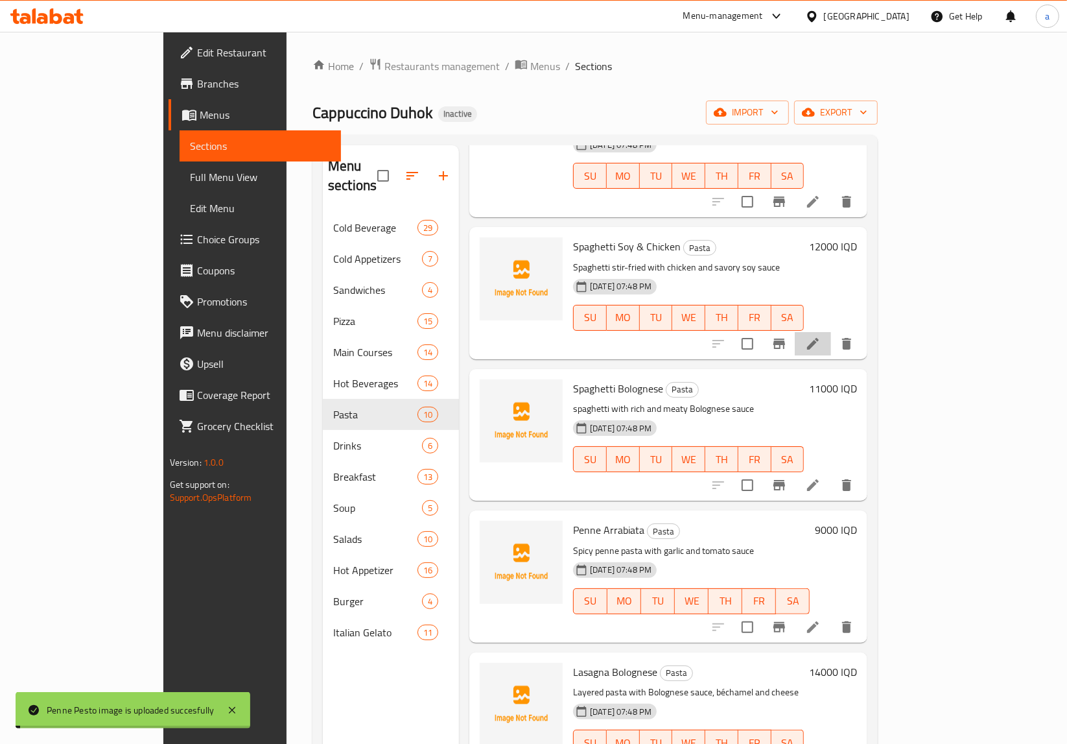
click at [821, 336] on icon at bounding box center [813, 344] width 16 height 16
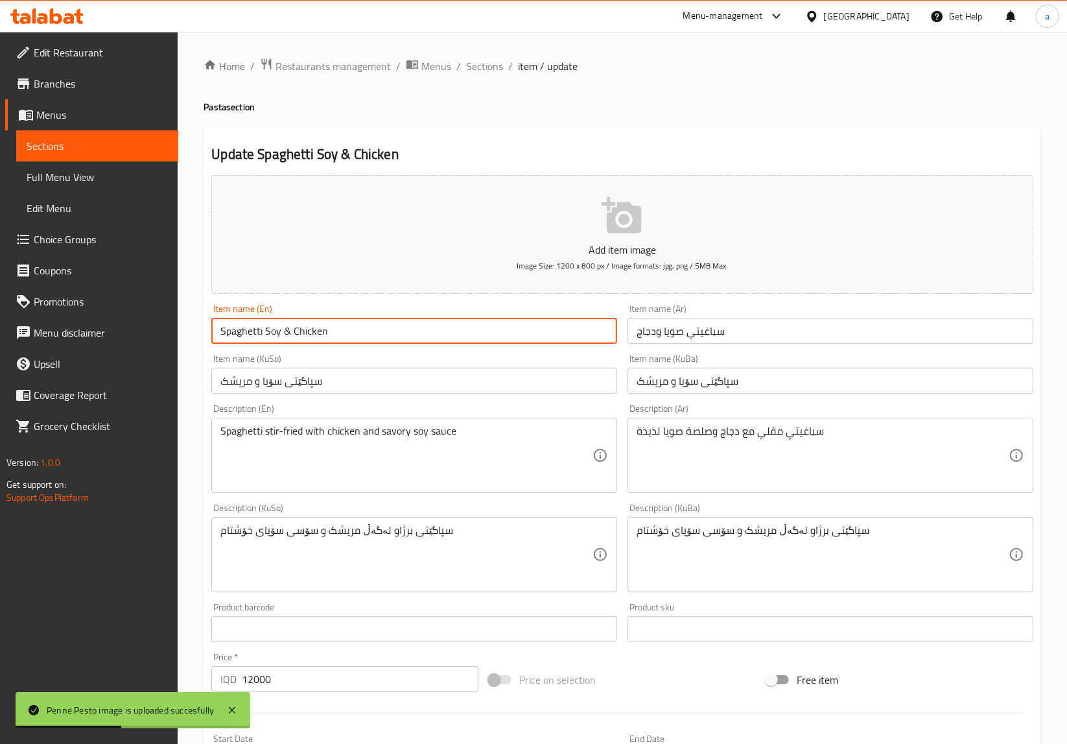
click at [290, 335] on input "Spaghetti Soy & Chicken" at bounding box center [414, 331] width 406 height 26
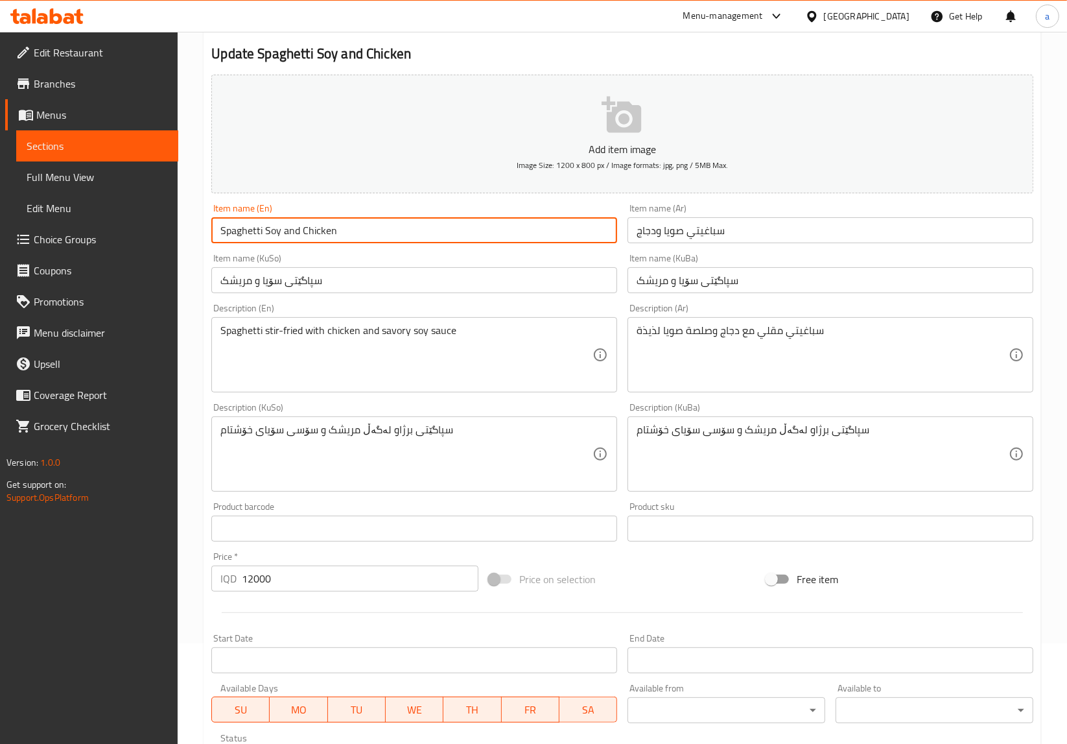
scroll to position [76, 0]
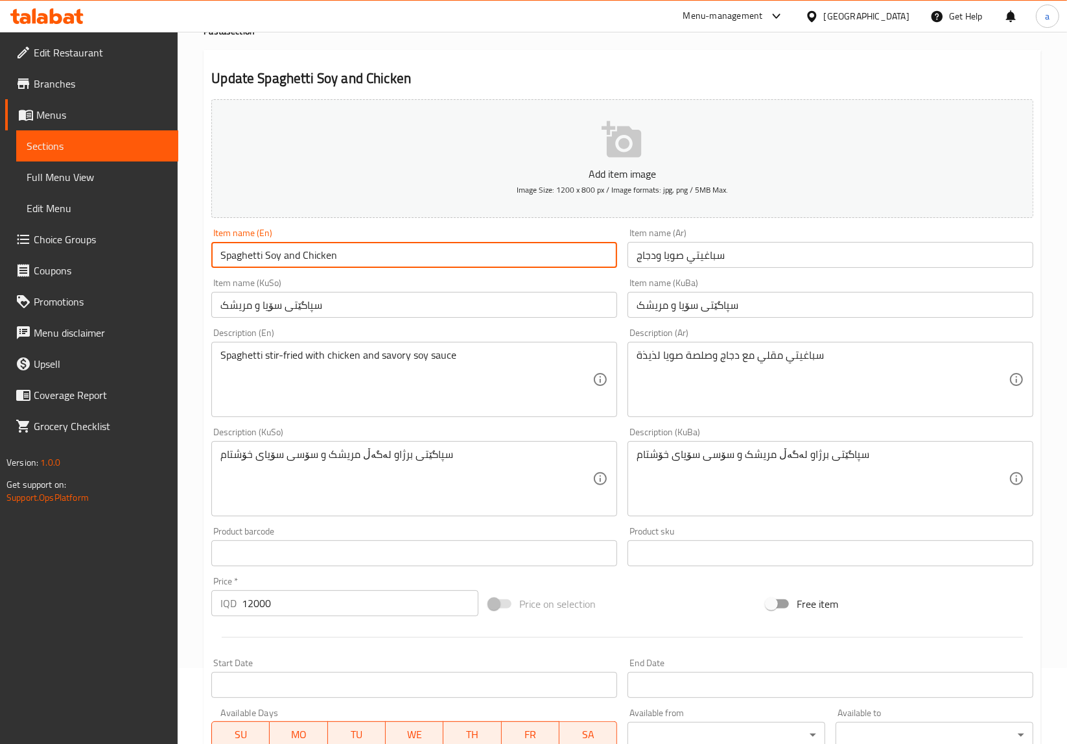
click at [287, 259] on input "Spaghetti Soy and Chicken" at bounding box center [414, 255] width 406 height 26
click at [289, 251] on input "Spaghetti Soy and Chicken" at bounding box center [414, 255] width 406 height 26
drag, startPoint x: 342, startPoint y: 251, endPoint x: 150, endPoint y: 228, distance: 192.7
click at [150, 228] on div "Edit Restaurant Branches Menus Sections Full Menu View Edit Menu Choice Groups …" at bounding box center [533, 473] width 1067 height 1034
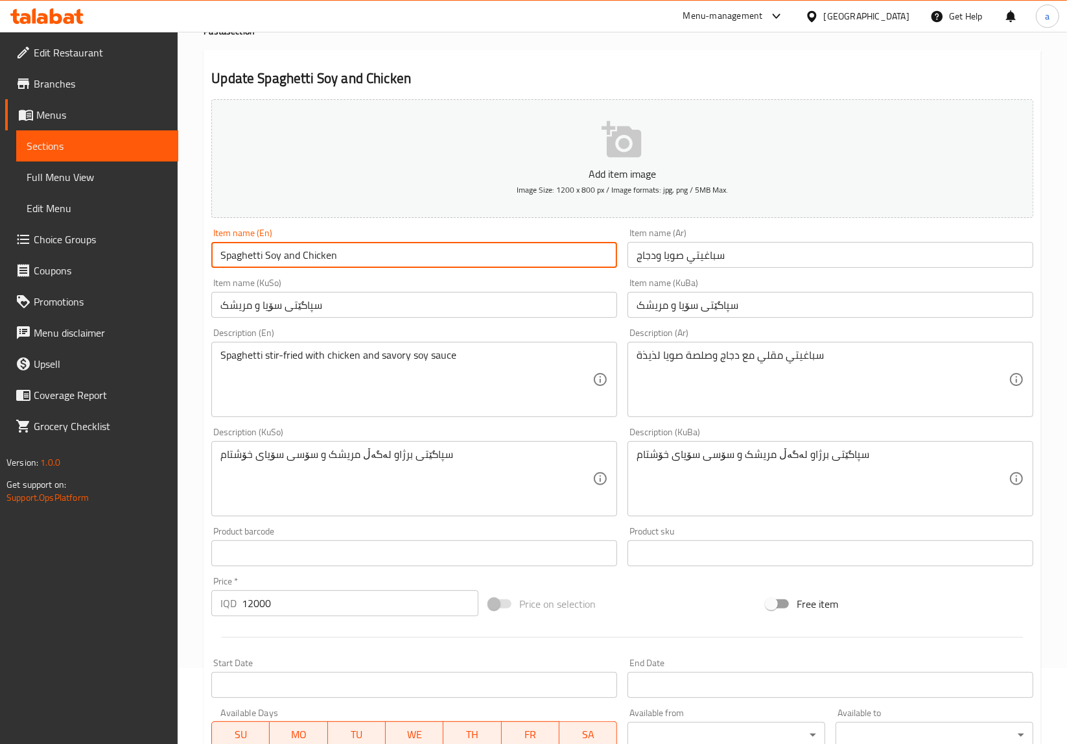
paste input "A"
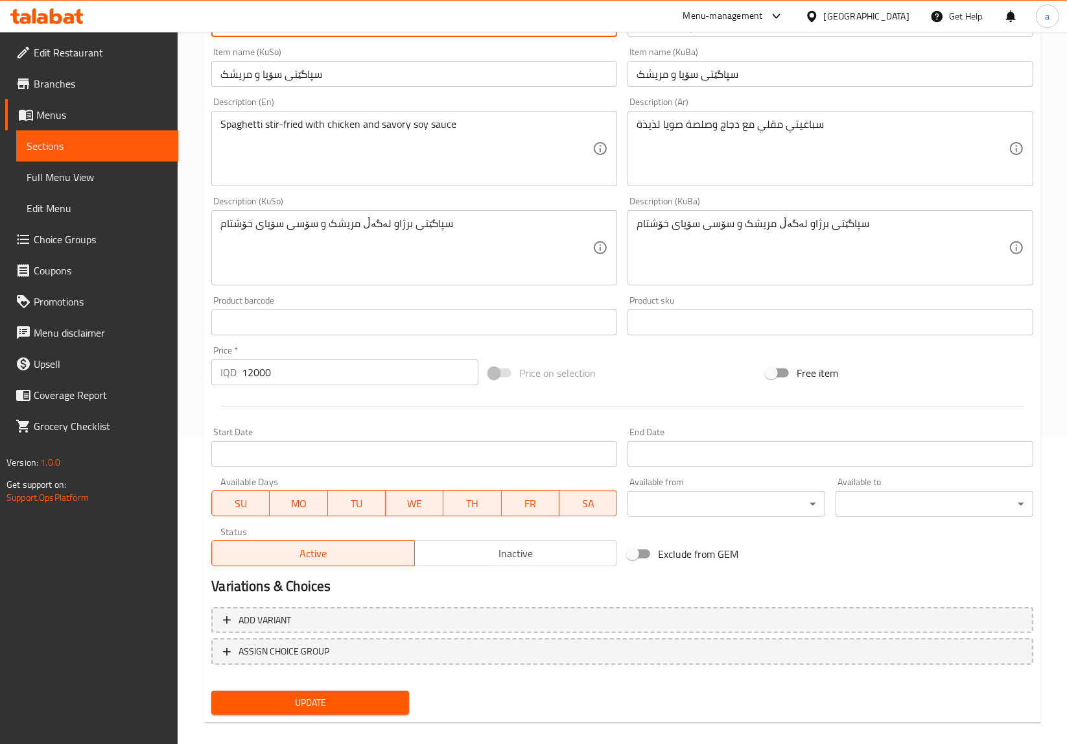
scroll to position [319, 0]
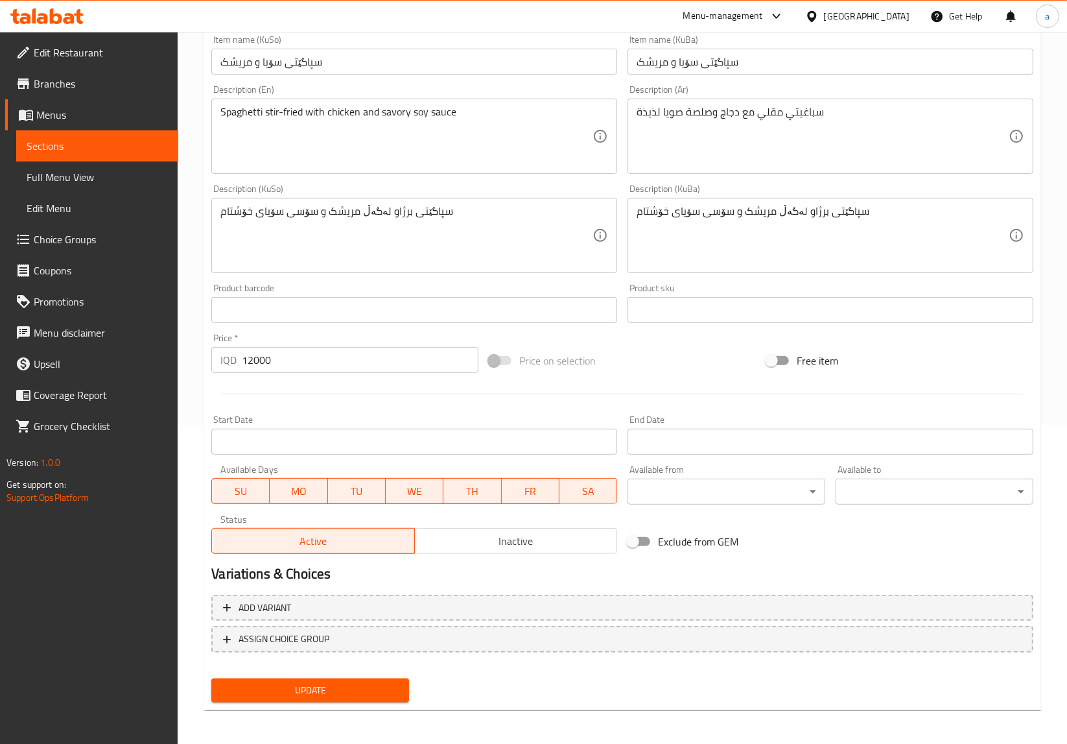
type input "Spaghetti Soy And Chicken"
click at [375, 688] on span "Update" at bounding box center [310, 690] width 177 height 16
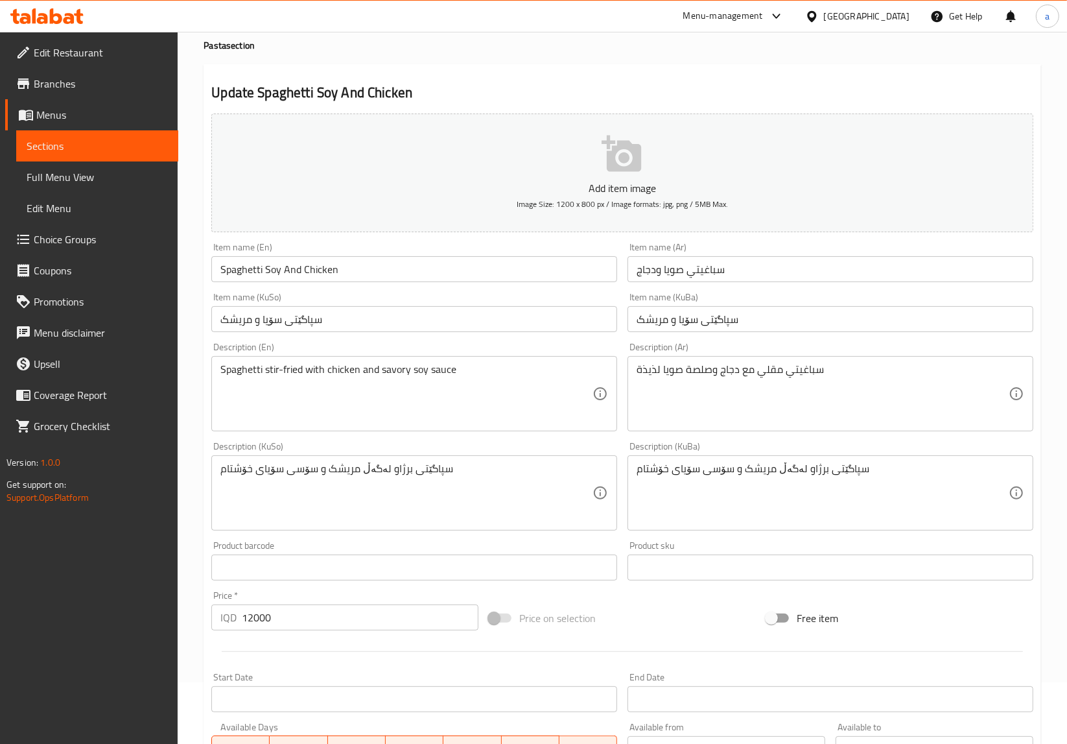
scroll to position [0, 0]
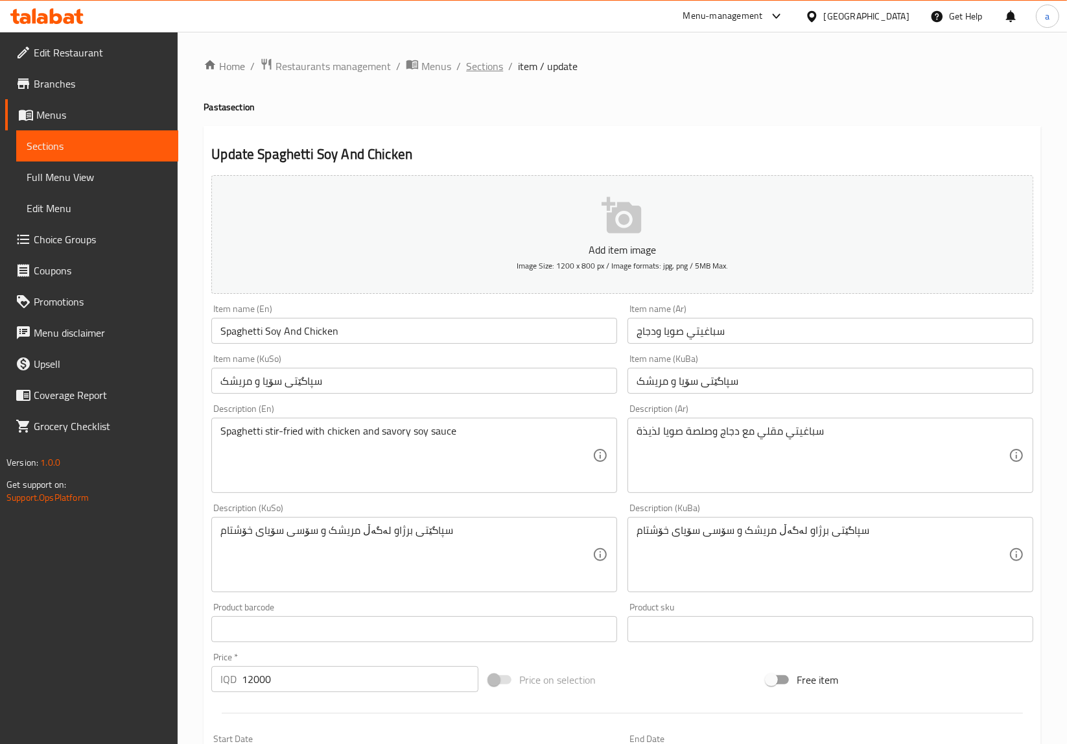
click at [484, 69] on span "Sections" at bounding box center [484, 66] width 37 height 16
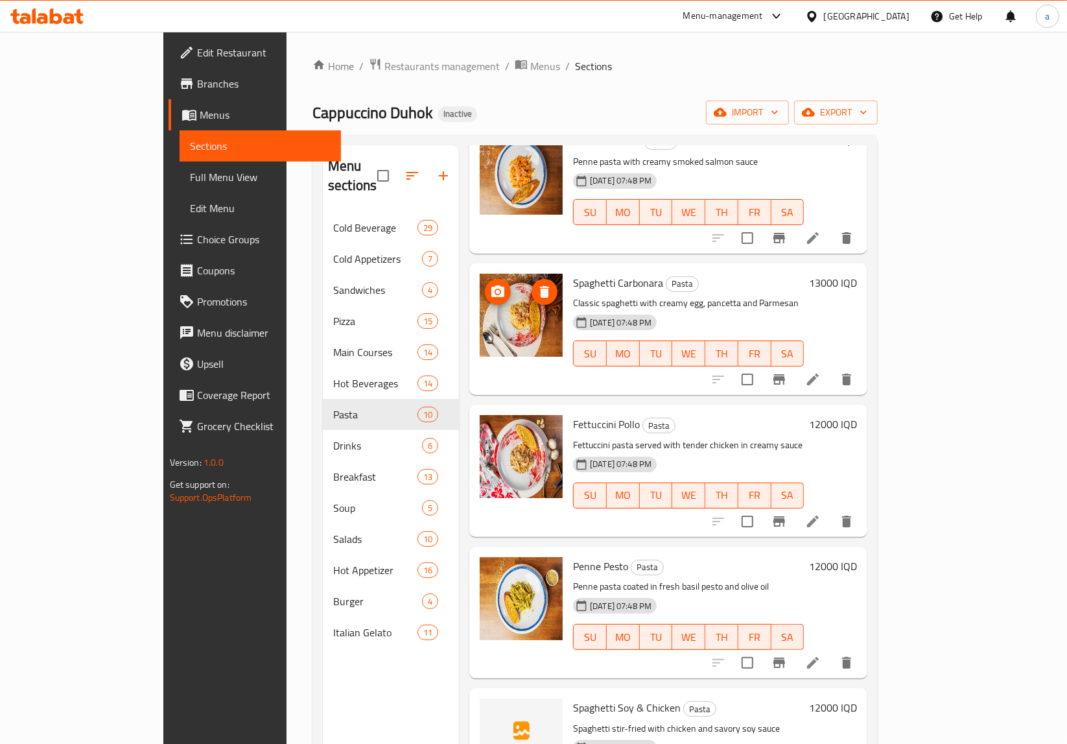
scroll to position [704, 0]
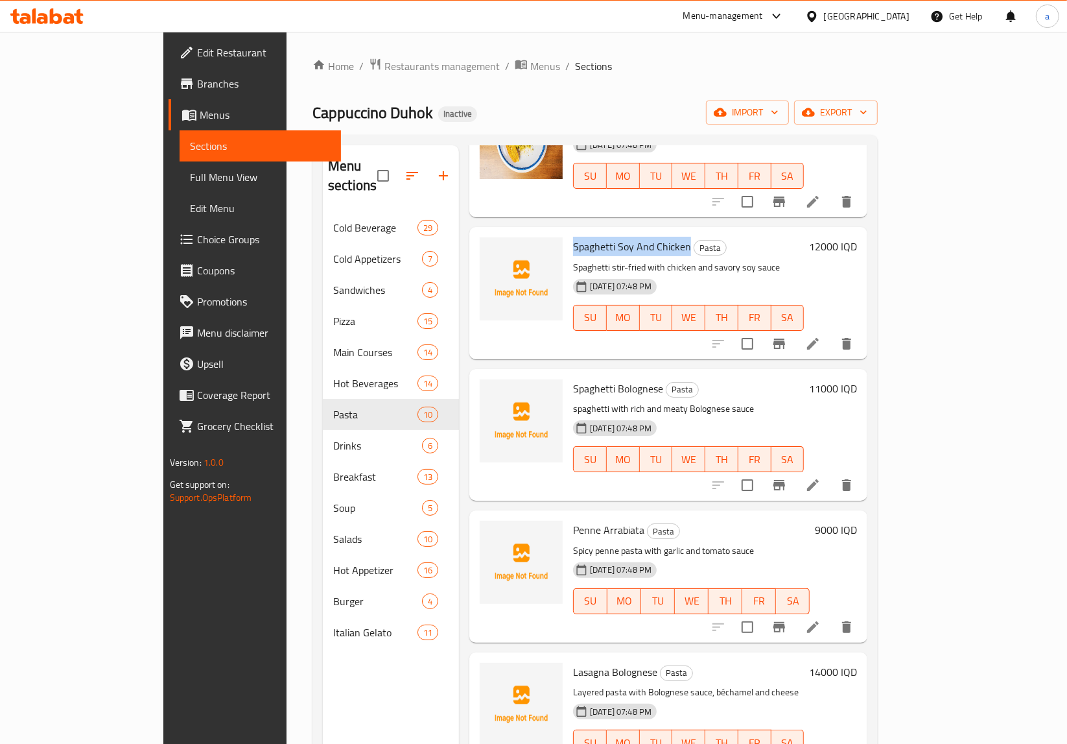
drag, startPoint x: 649, startPoint y: 213, endPoint x: 530, endPoint y: 206, distance: 118.9
click at [568, 232] on div "Spaghetti Soy And Chicken Pasta Spaghetti stir-fried with chicken and savory so…" at bounding box center [688, 292] width 241 height 121
copy span "Spaghetti Soy And Chicken"
click at [584, 379] on span "Spaghetti Bolognese" at bounding box center [618, 388] width 90 height 19
click at [582, 379] on span "Spaghetti Bolognese" at bounding box center [618, 388] width 90 height 19
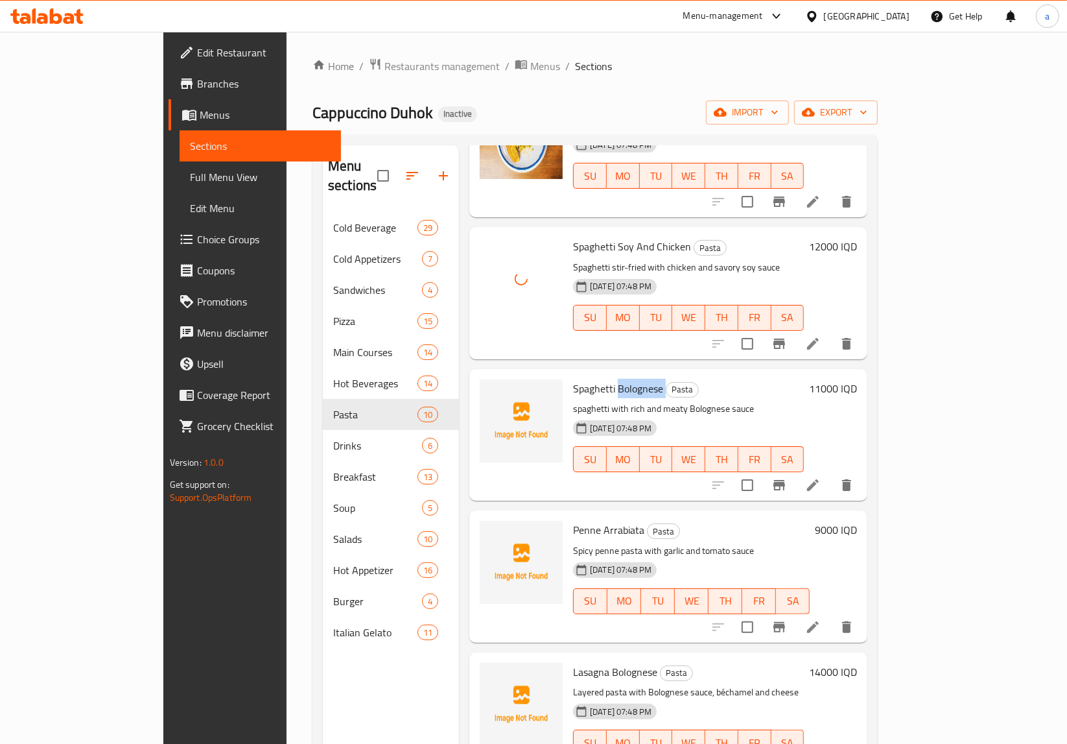
click at [578, 379] on span "Spaghetti Bolognese" at bounding box center [618, 388] width 90 height 19
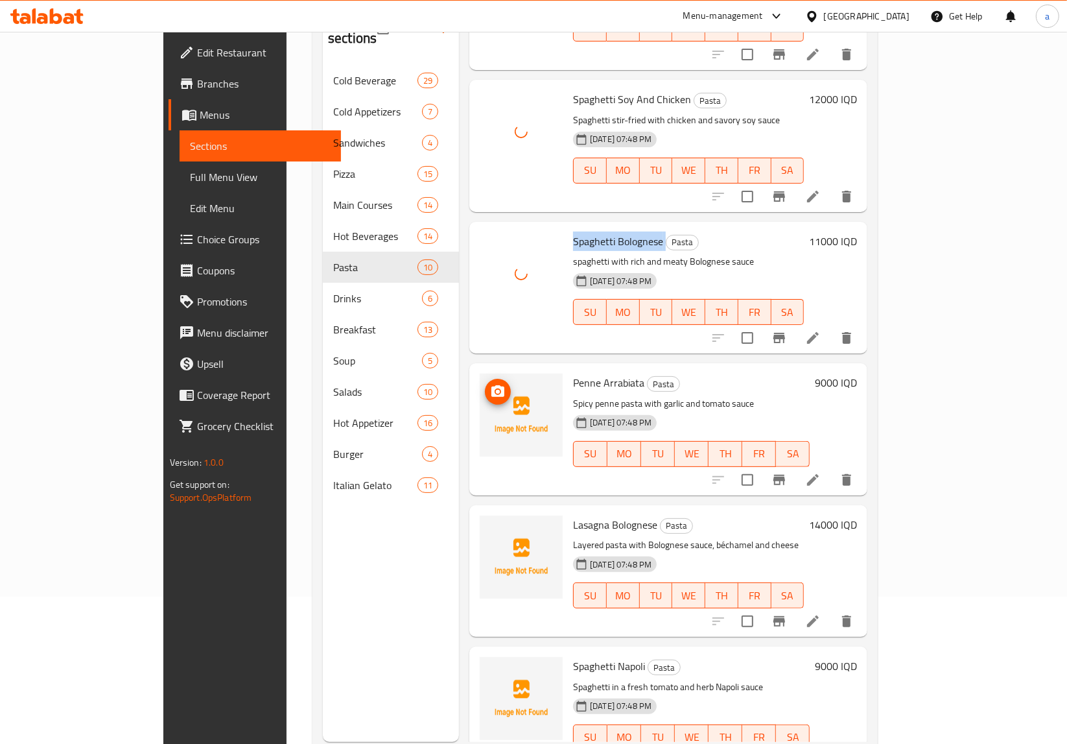
scroll to position [182, 0]
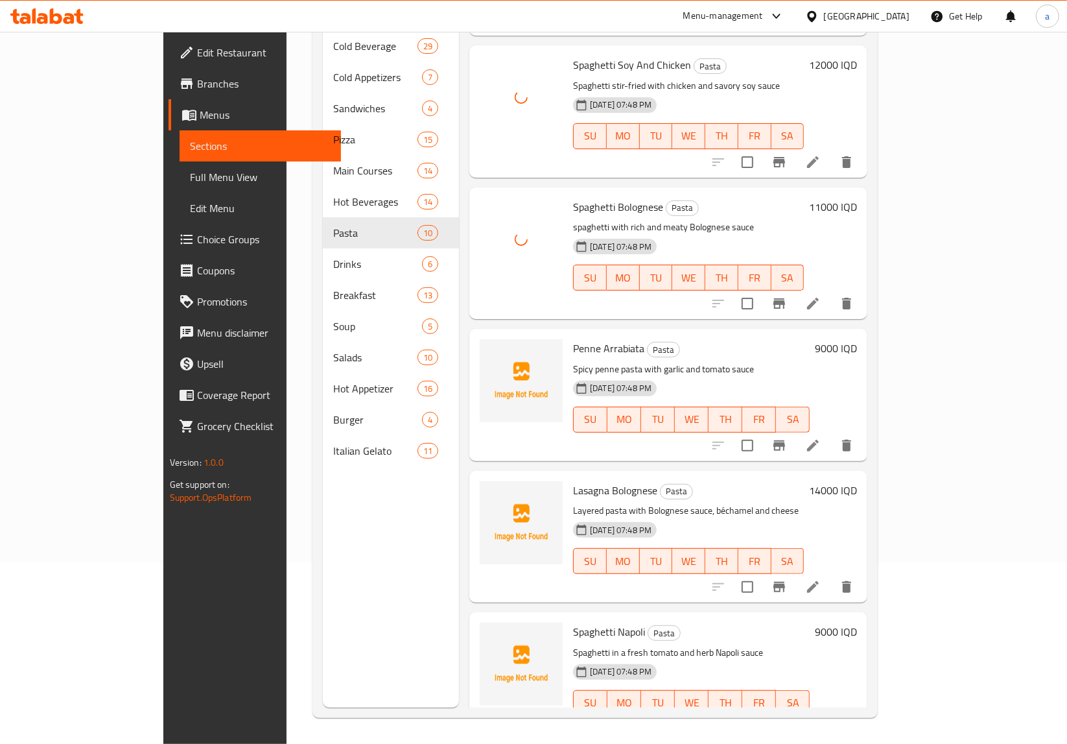
click at [573, 339] on span "Penne Arrabiata" at bounding box center [608, 348] width 71 height 19
copy h6 "Penne Arrabiata"
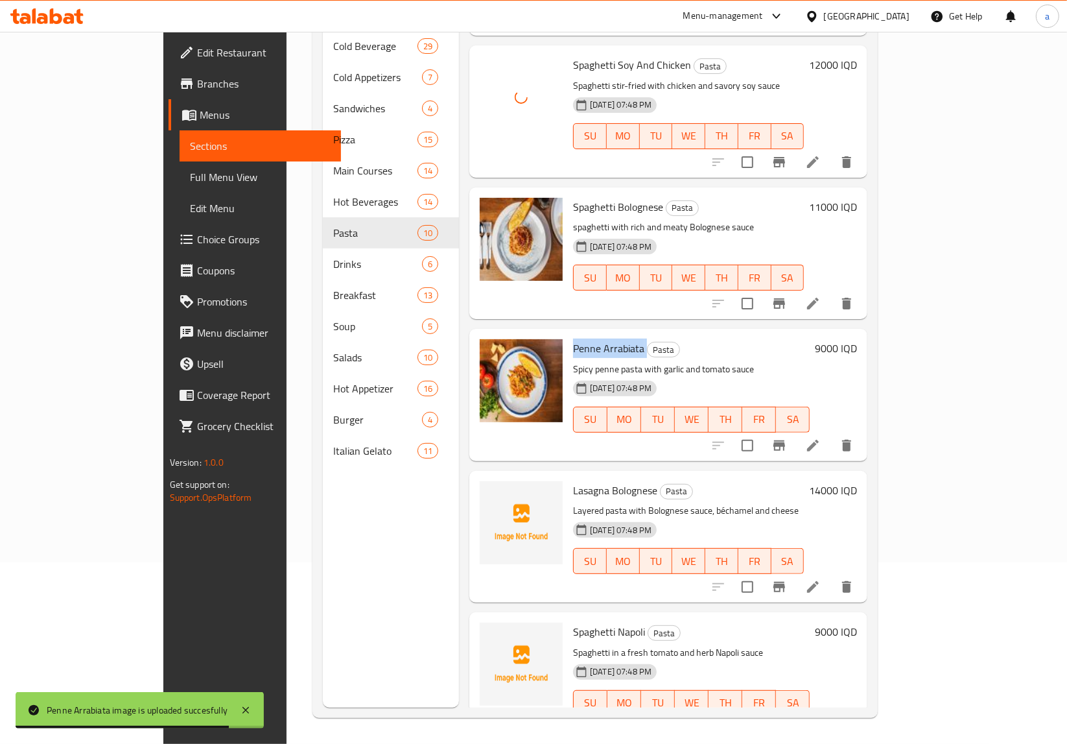
click at [573, 481] on span "Lasagna Bolognese" at bounding box center [615, 490] width 84 height 19
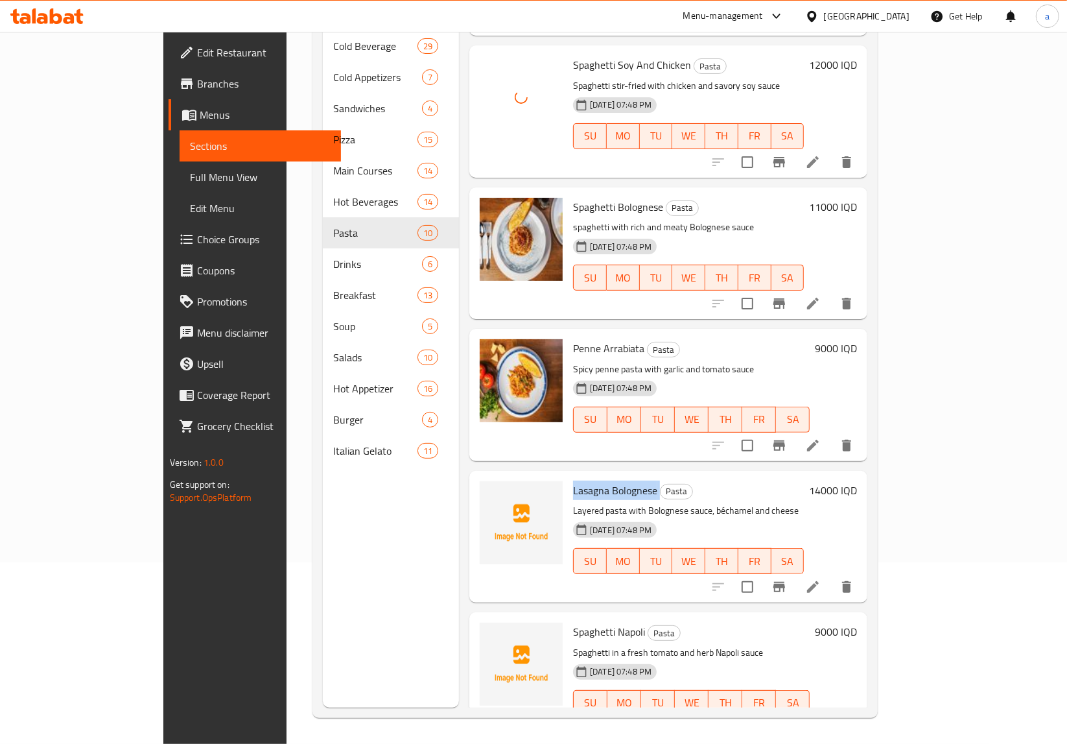
copy h6 "Lasagna Bolognese"
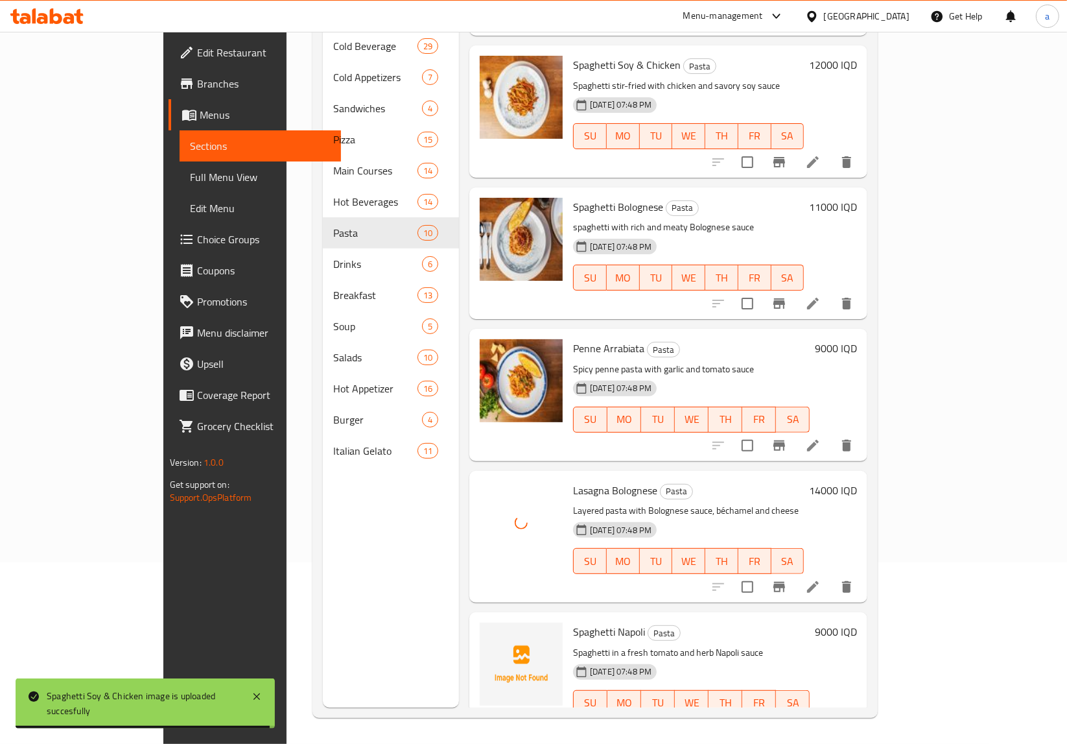
click at [573, 622] on span "Spaghetti Napoli" at bounding box center [609, 631] width 72 height 19
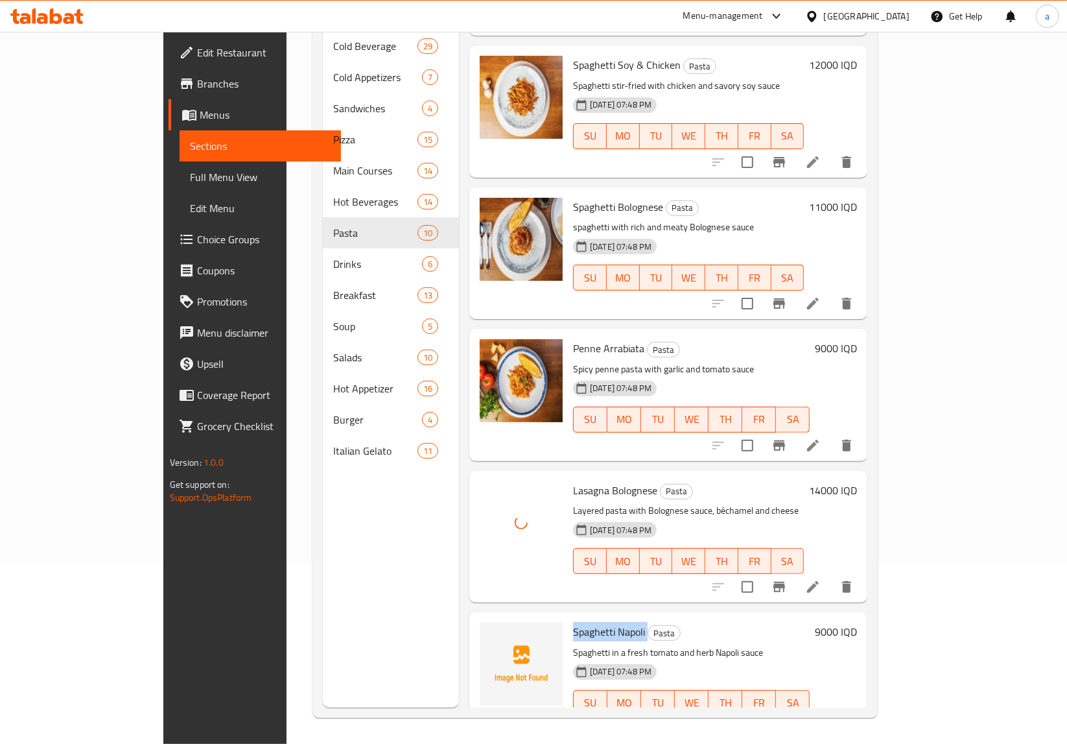
click at [573, 622] on span "Spaghetti Napoli" at bounding box center [609, 631] width 72 height 19
copy h6 "Spaghetti Napoli"
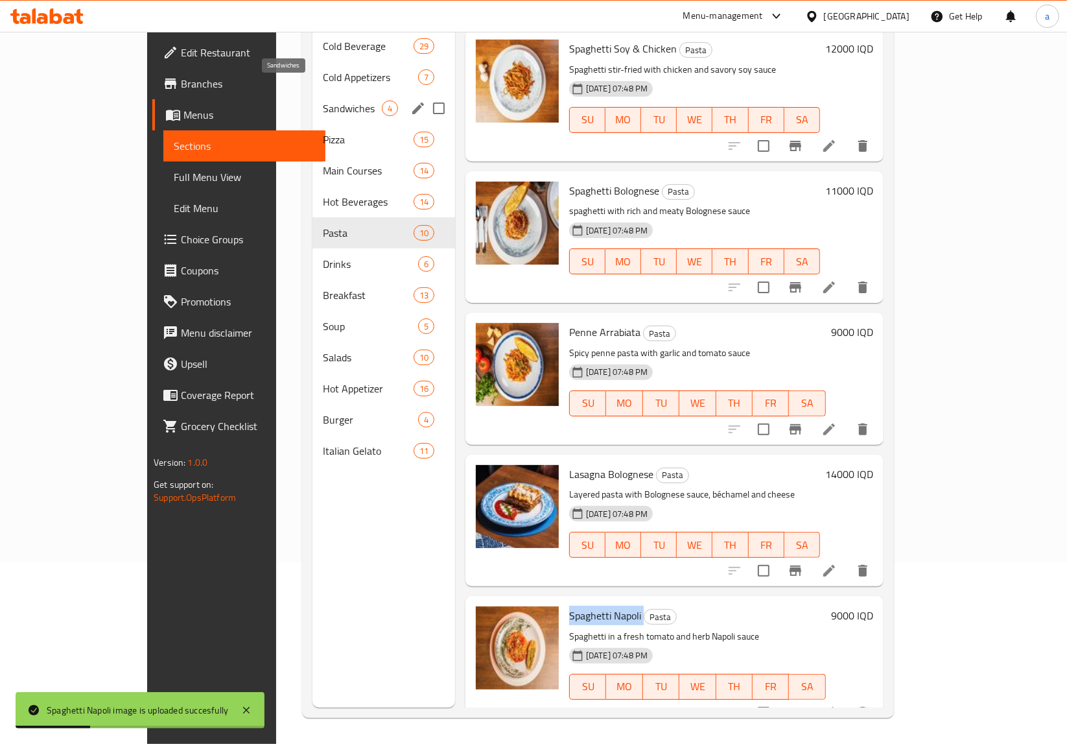
click at [313, 93] on div "Sandwiches 4" at bounding box center [384, 108] width 143 height 31
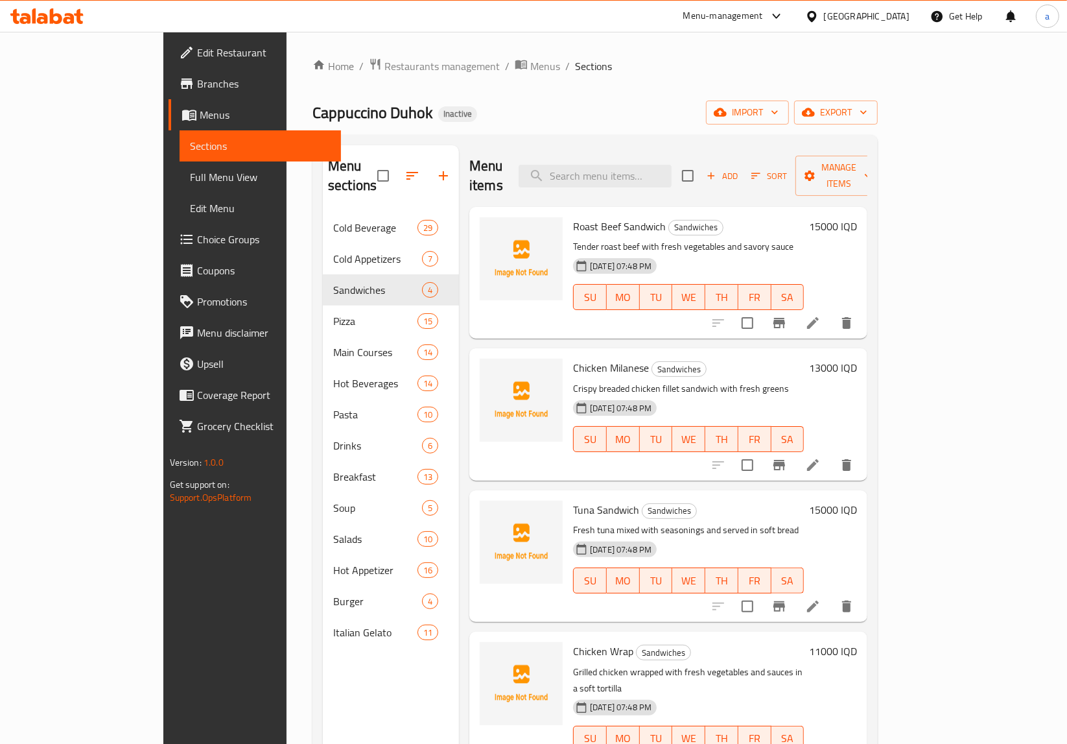
click at [573, 217] on span "Roast Beef Sandwich" at bounding box center [619, 226] width 93 height 19
copy h6 "Roast Beef Sandwich"
drag, startPoint x: 514, startPoint y: 120, endPoint x: 504, endPoint y: 124, distance: 11.1
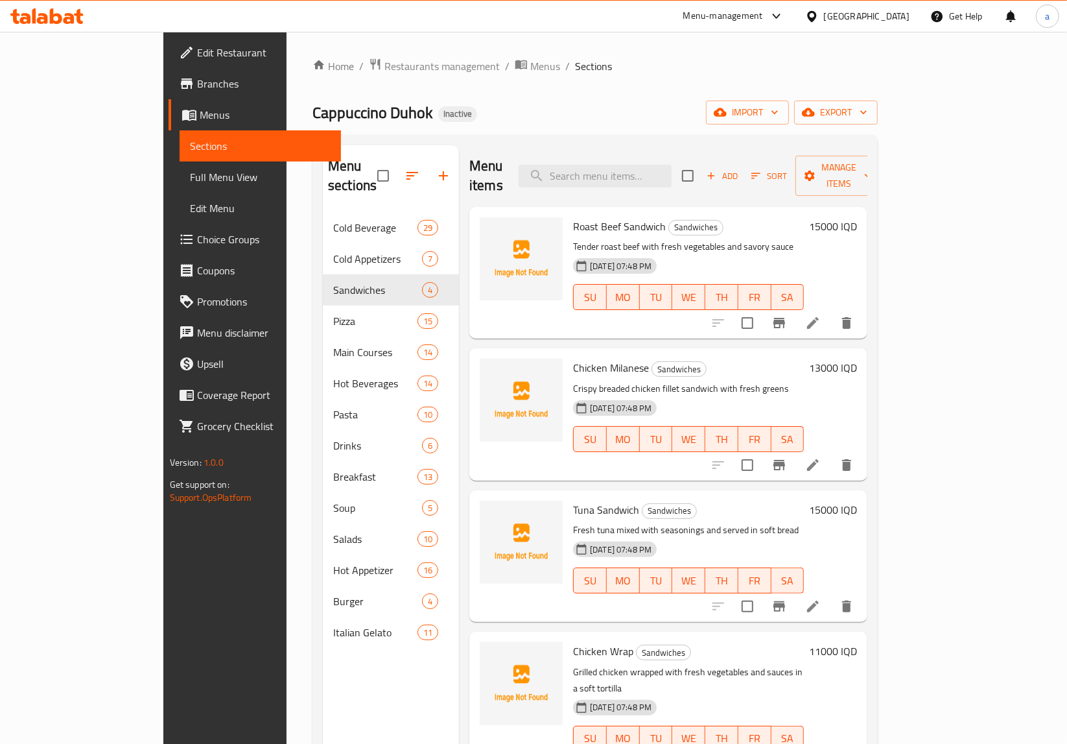
click at [514, 120] on div "Cappuccino Duhok Inactive import export" at bounding box center [596, 113] width 566 height 24
click at [573, 358] on span "Chicken Milanese" at bounding box center [611, 367] width 76 height 19
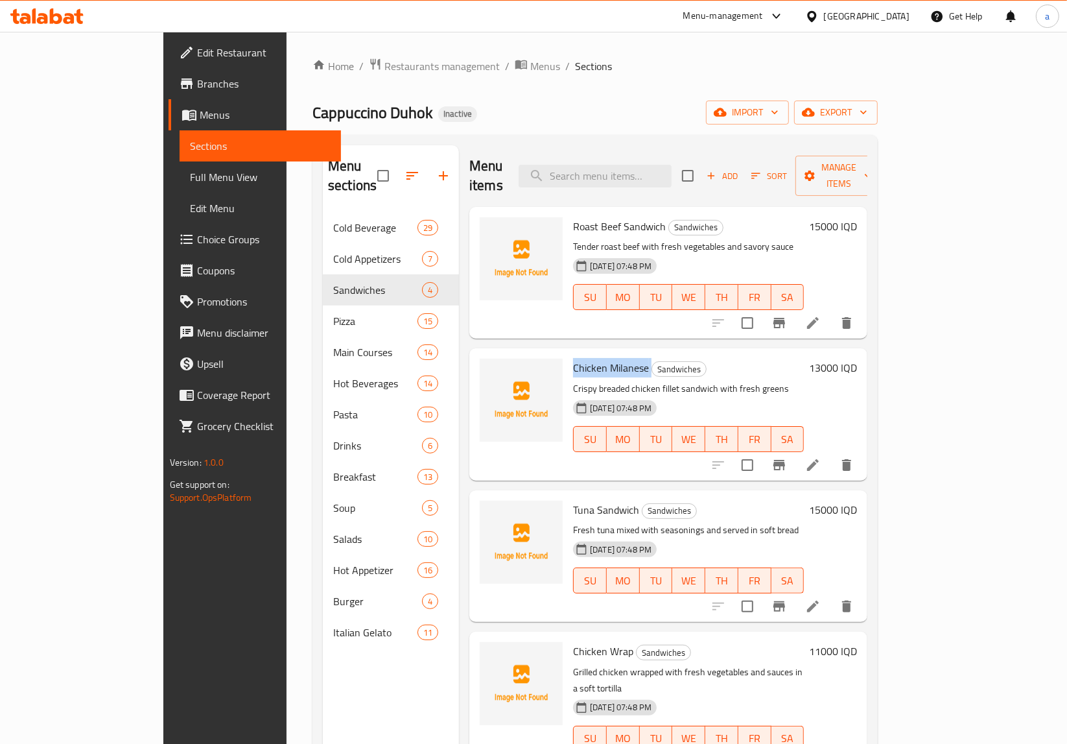
click at [573, 358] on span "Chicken Milanese" at bounding box center [611, 367] width 76 height 19
click at [626, 119] on div "Cappuccino Duhok Inactive import export" at bounding box center [596, 113] width 566 height 24
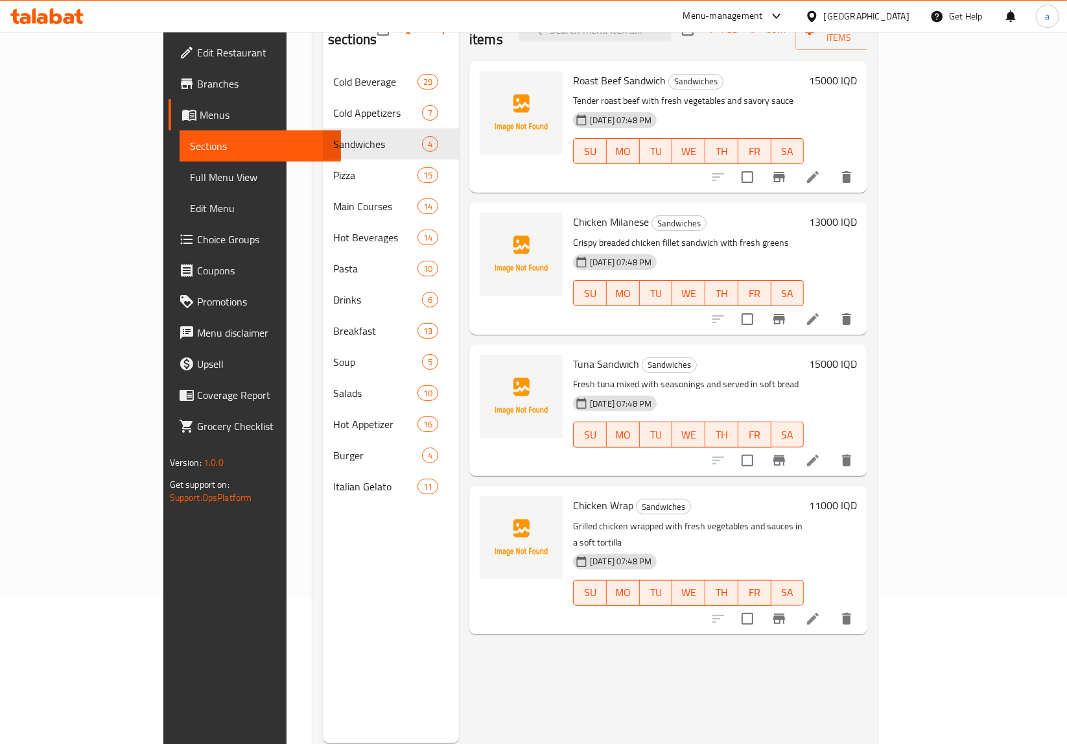
scroll to position [182, 0]
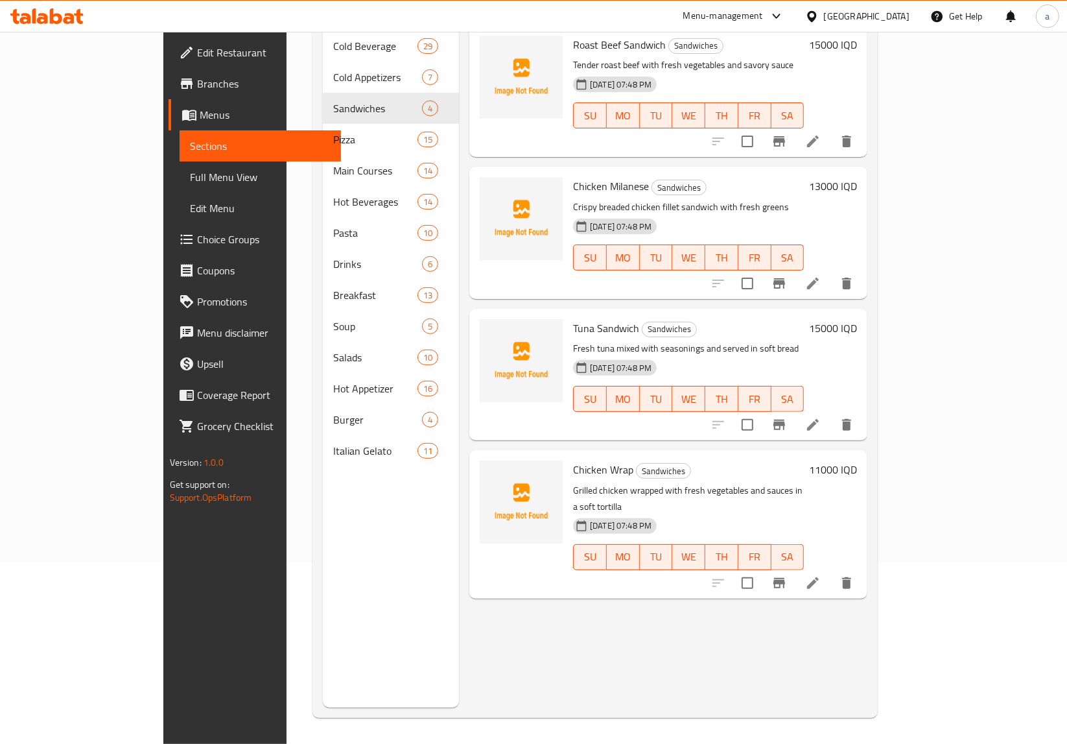
click at [575, 318] on span "Tuna Sandwich" at bounding box center [606, 327] width 66 height 19
copy h6 "Tuna Sandwich"
click at [712, 167] on div "Chicken Milanese Sandwiches Crispy breaded chicken fillet sandwich with fresh g…" at bounding box center [669, 233] width 398 height 132
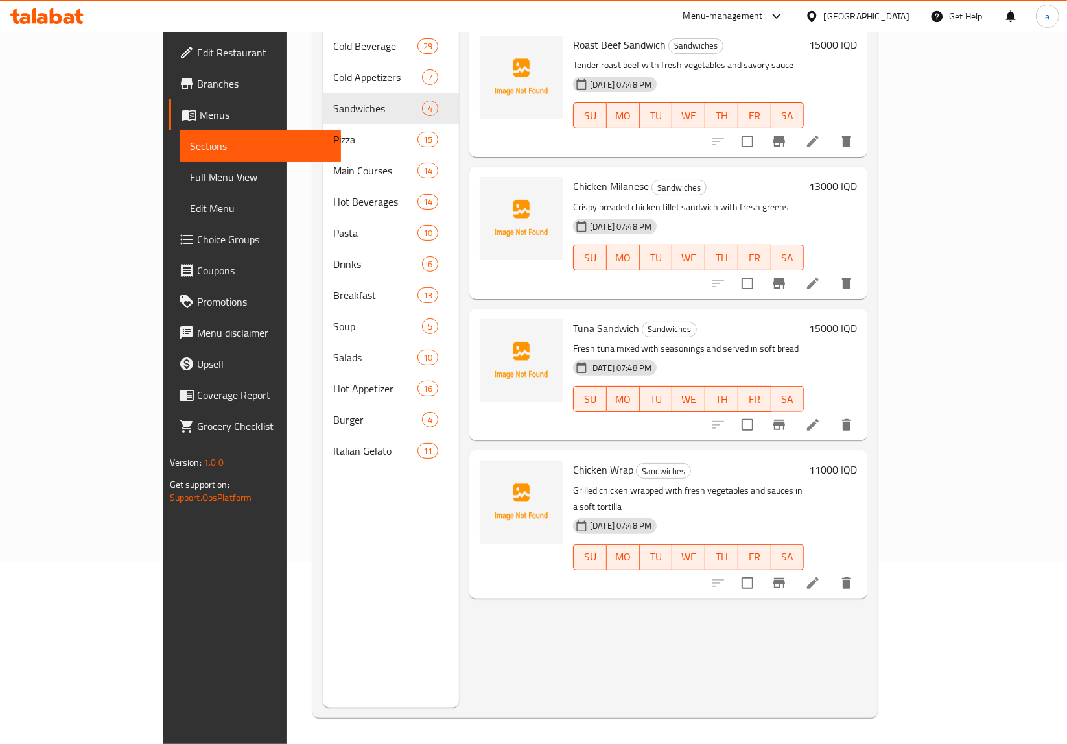
click at [573, 460] on span "Chicken Wrap" at bounding box center [603, 469] width 60 height 19
copy h6 "Chicken Wrap"
click at [190, 176] on span "Full Menu View" at bounding box center [260, 177] width 141 height 16
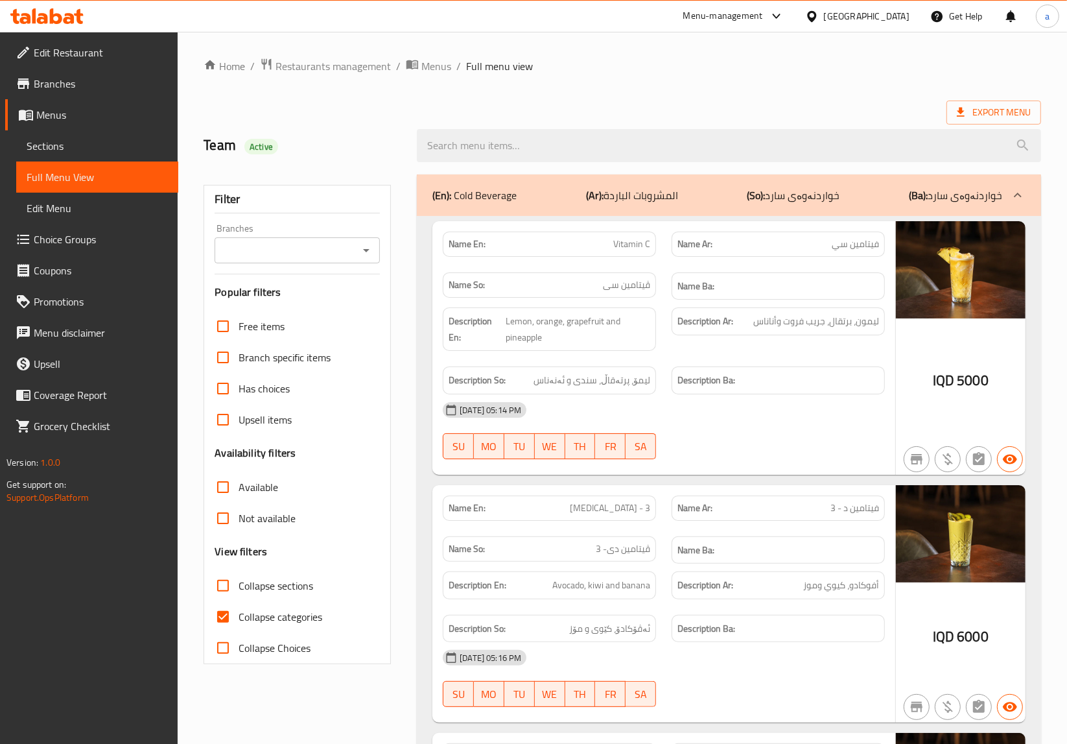
click at [344, 246] on input "Branches" at bounding box center [287, 250] width 136 height 18
click at [318, 300] on span "Cappuccino Duhok, Malta Street" at bounding box center [298, 314] width 144 height 31
type input "Cappuccino Duhok, Malta Street"
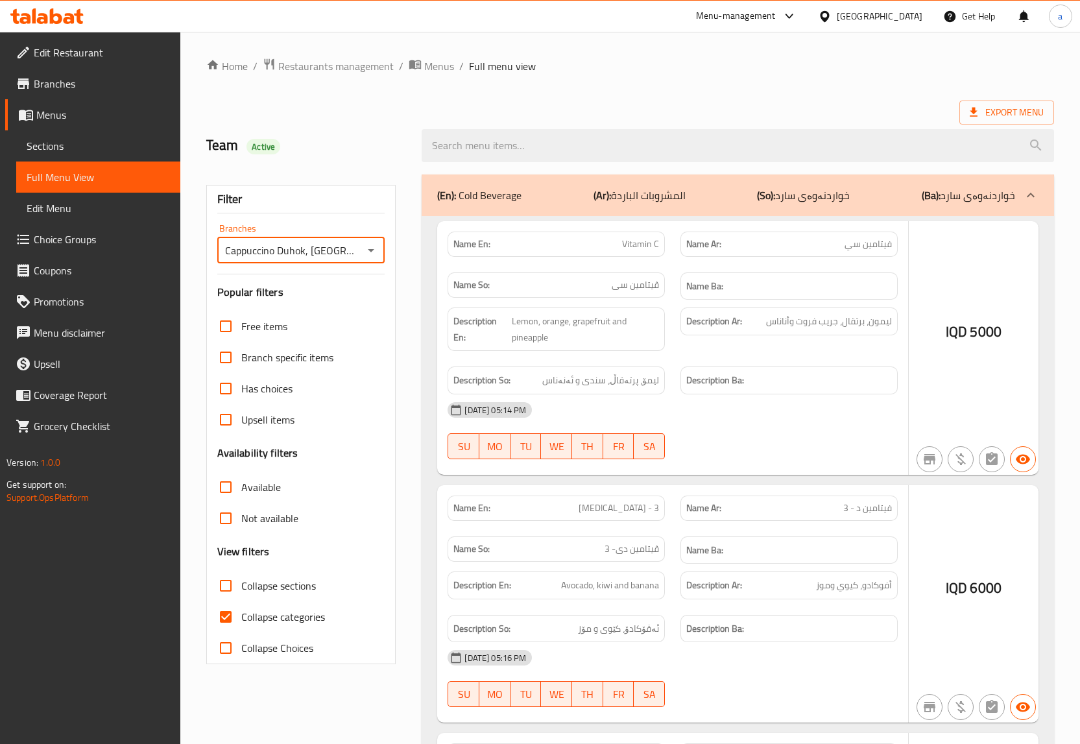
click at [219, 610] on div at bounding box center [540, 372] width 1080 height 744
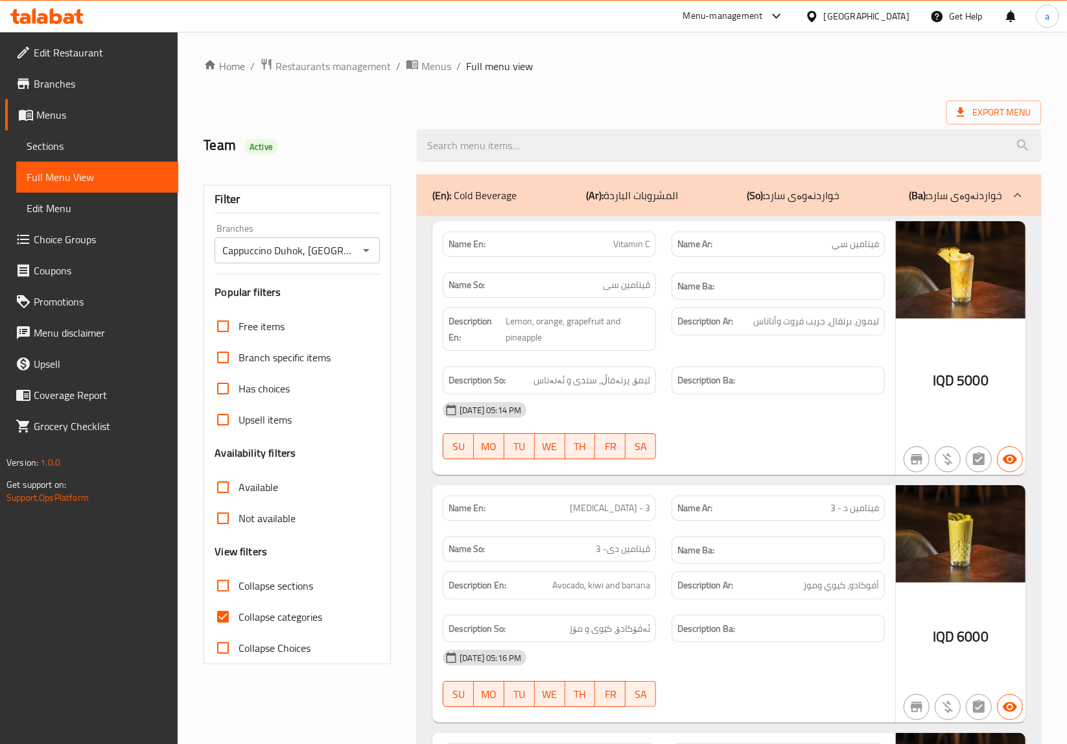
click at [228, 618] on input "Collapse categories" at bounding box center [223, 616] width 31 height 31
checkbox input "false"
click at [226, 584] on input "Collapse sections" at bounding box center [223, 585] width 31 height 31
checkbox input "true"
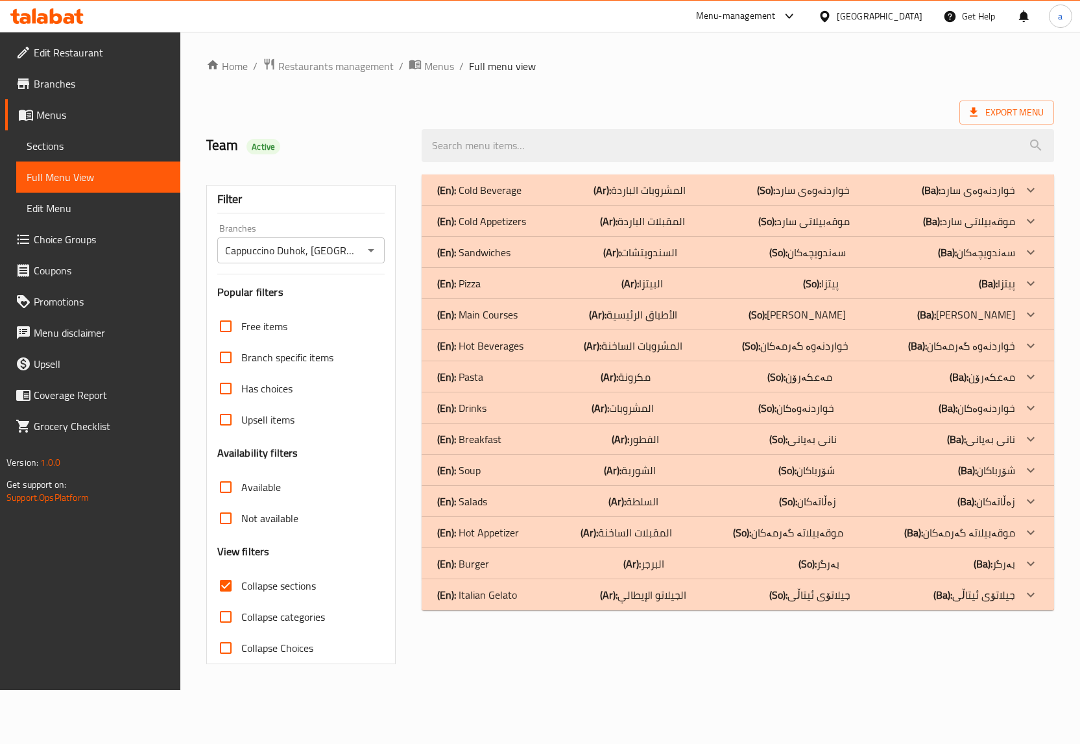
click at [497, 377] on div "(En): Pasta (Ar): مكرونة (So): مەعکەرۆن (Ba): مەعکەرۆن" at bounding box center [726, 377] width 578 height 16
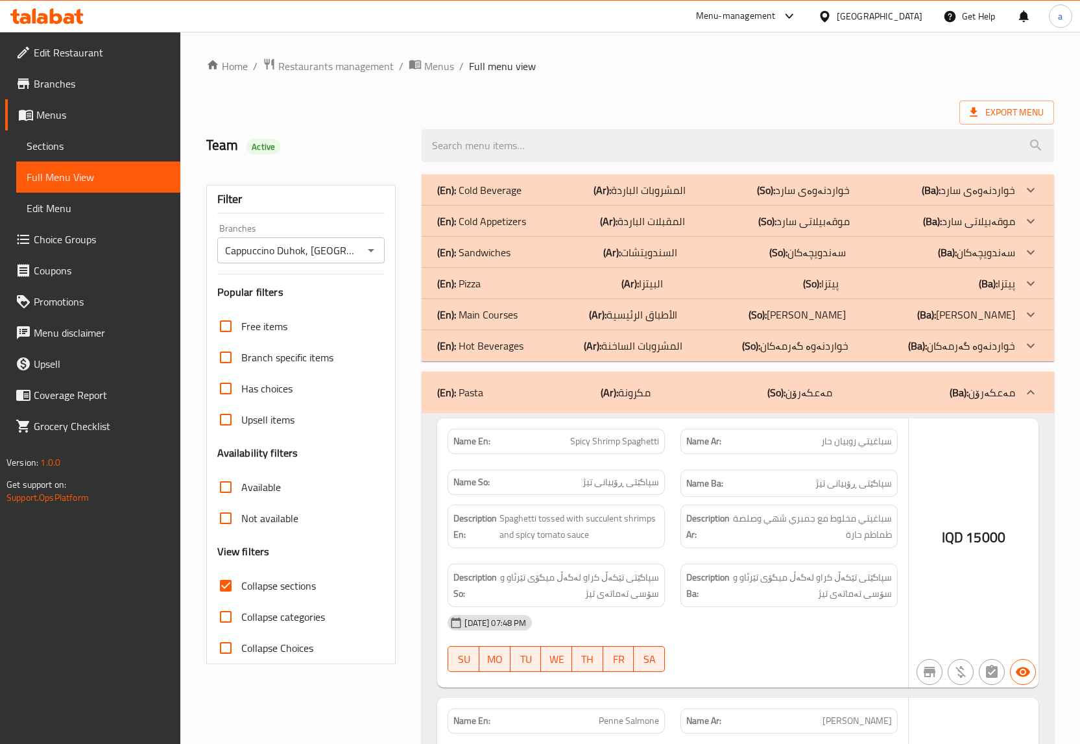
click at [508, 253] on div "(En): Sandwiches (Ar): السندويتشات (So): سەندویچەکان (Ba): سەندویچەکان" at bounding box center [726, 252] width 578 height 16
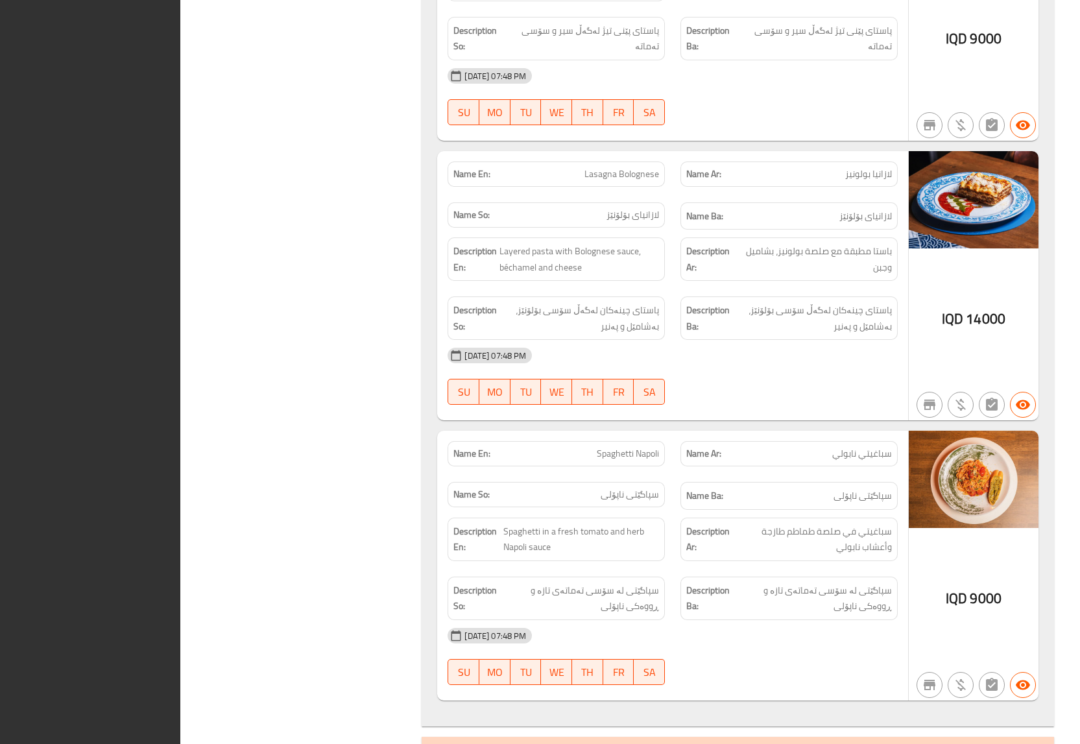
scroll to position [3930, 0]
